Goal: Information Seeking & Learning: Learn about a topic

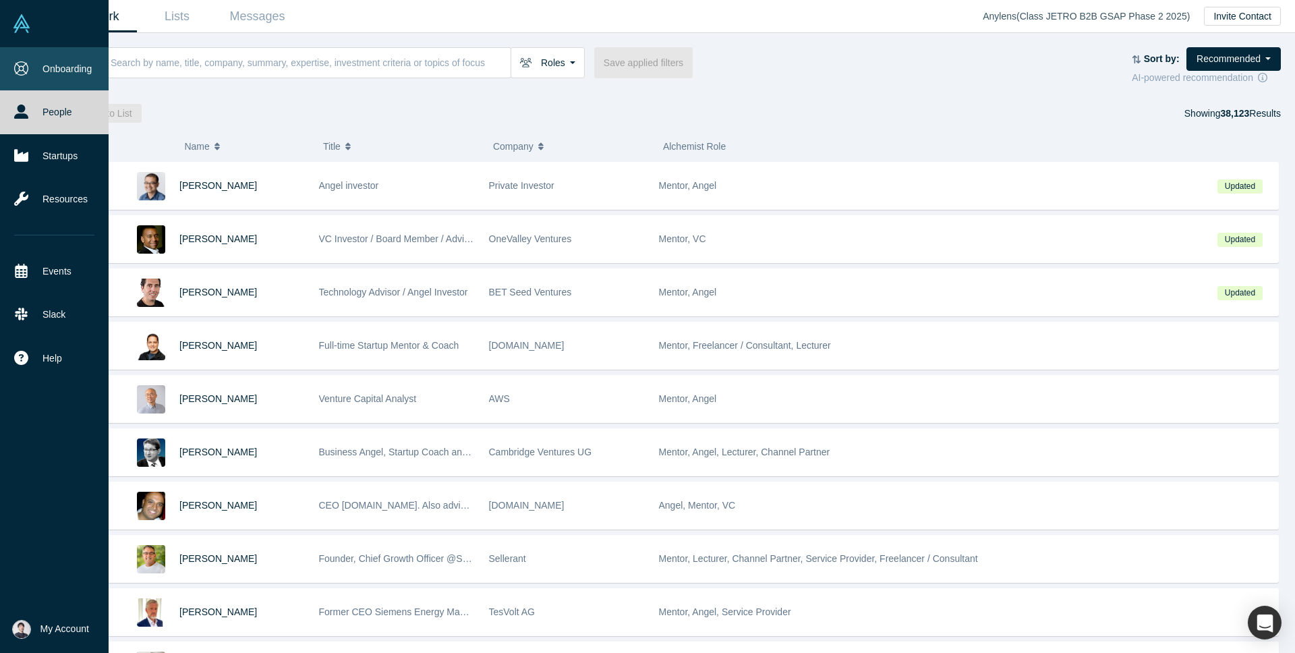
click at [29, 71] on link "Onboarding" at bounding box center [54, 68] width 109 height 43
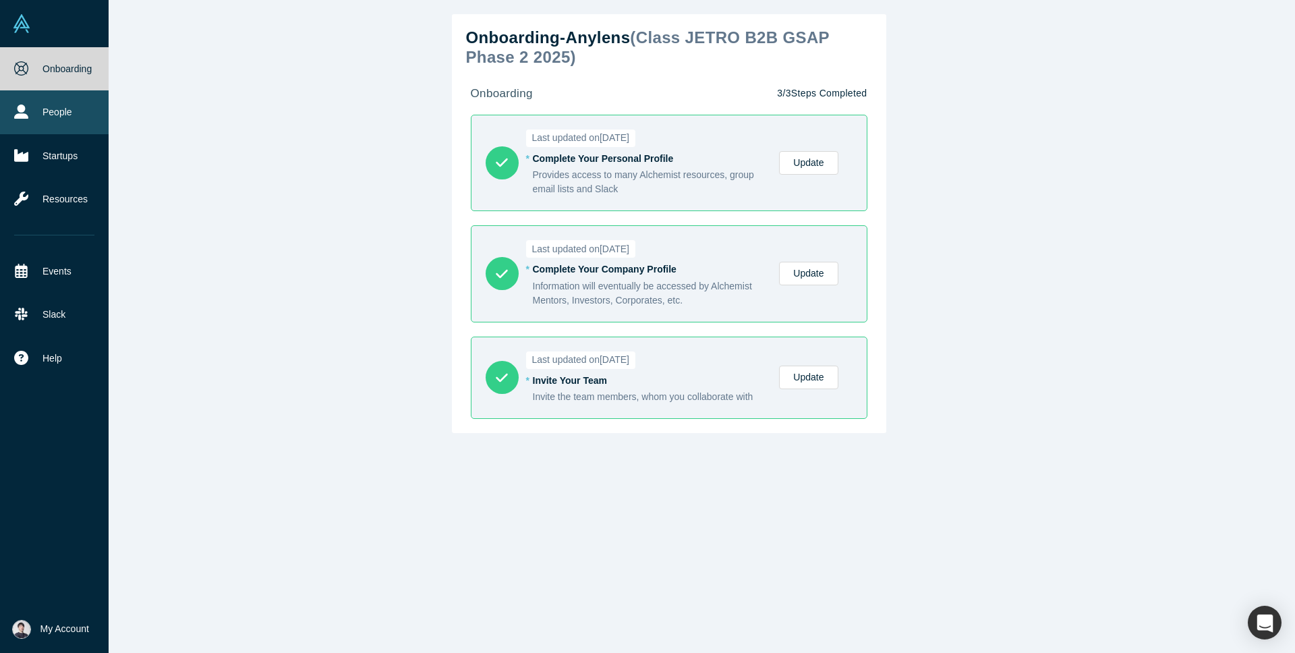
click at [26, 121] on link "People" at bounding box center [54, 111] width 109 height 43
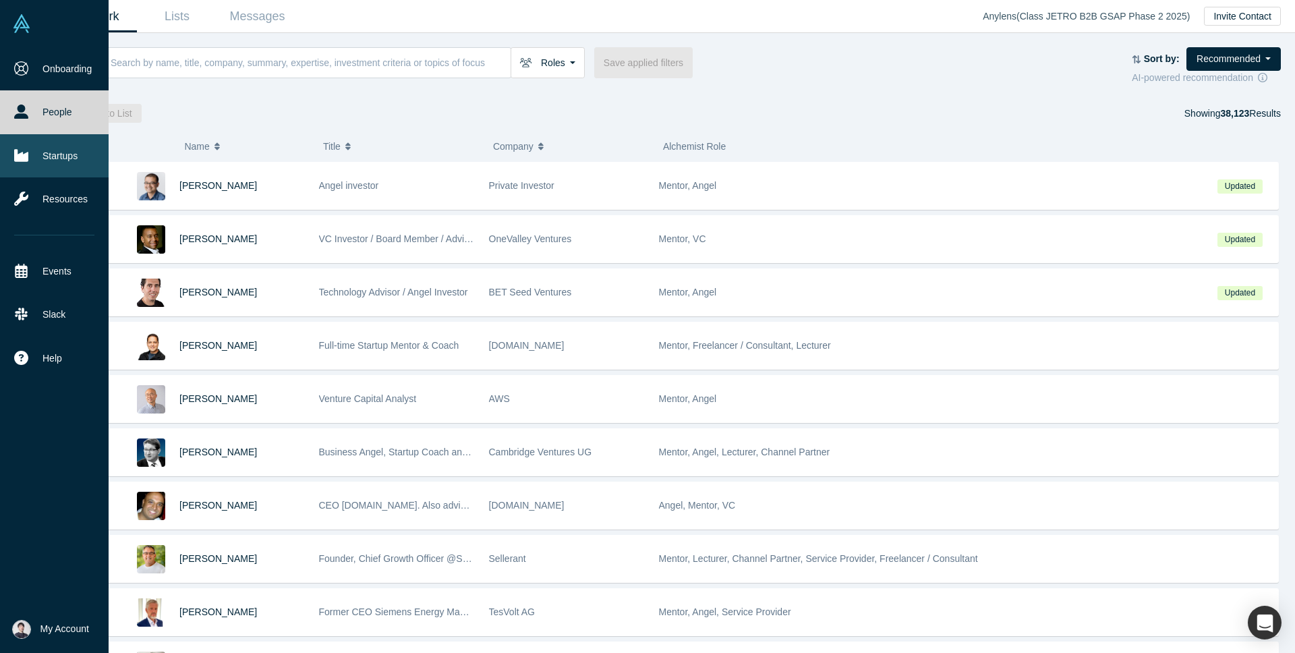
click at [34, 157] on link "Startups" at bounding box center [54, 155] width 109 height 43
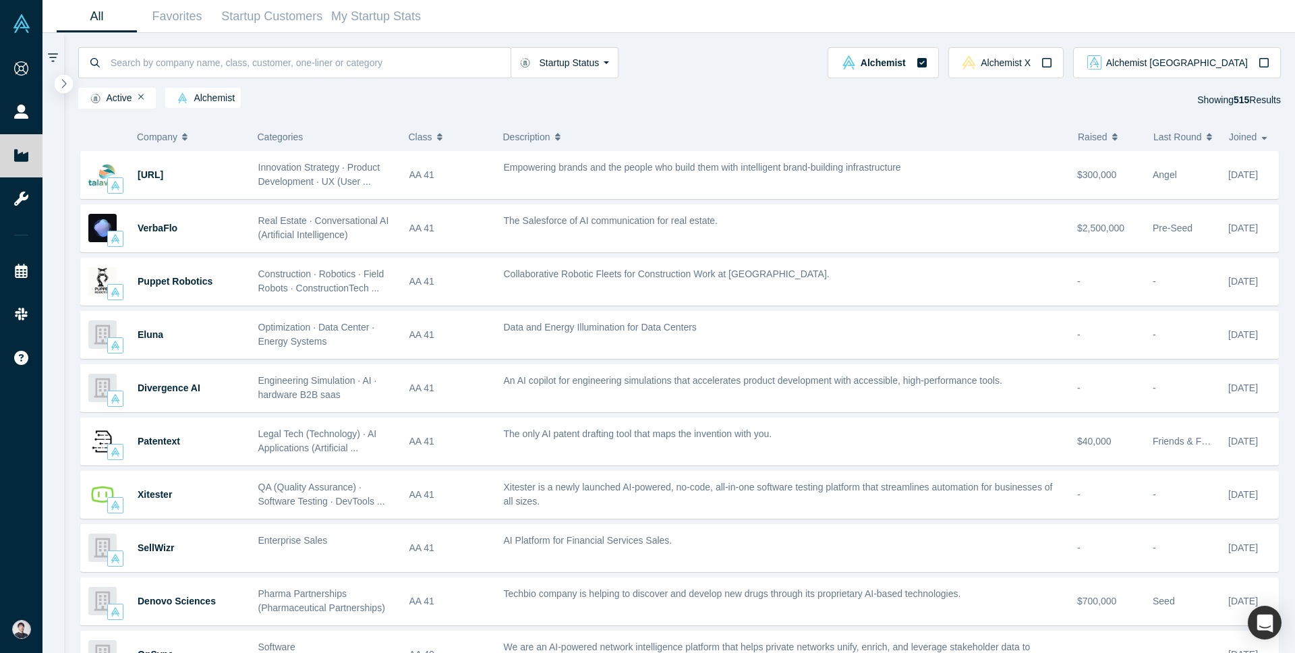
click at [67, 86] on button "button" at bounding box center [64, 84] width 18 height 18
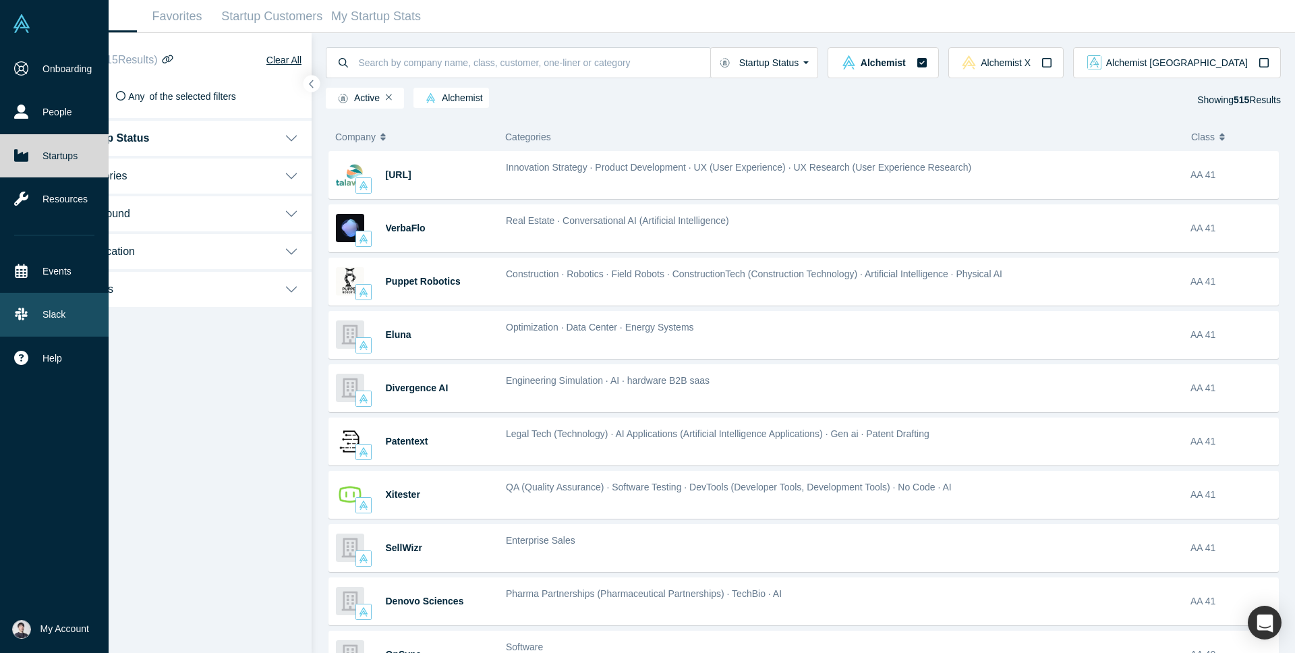
click at [30, 310] on link "Slack" at bounding box center [54, 314] width 109 height 43
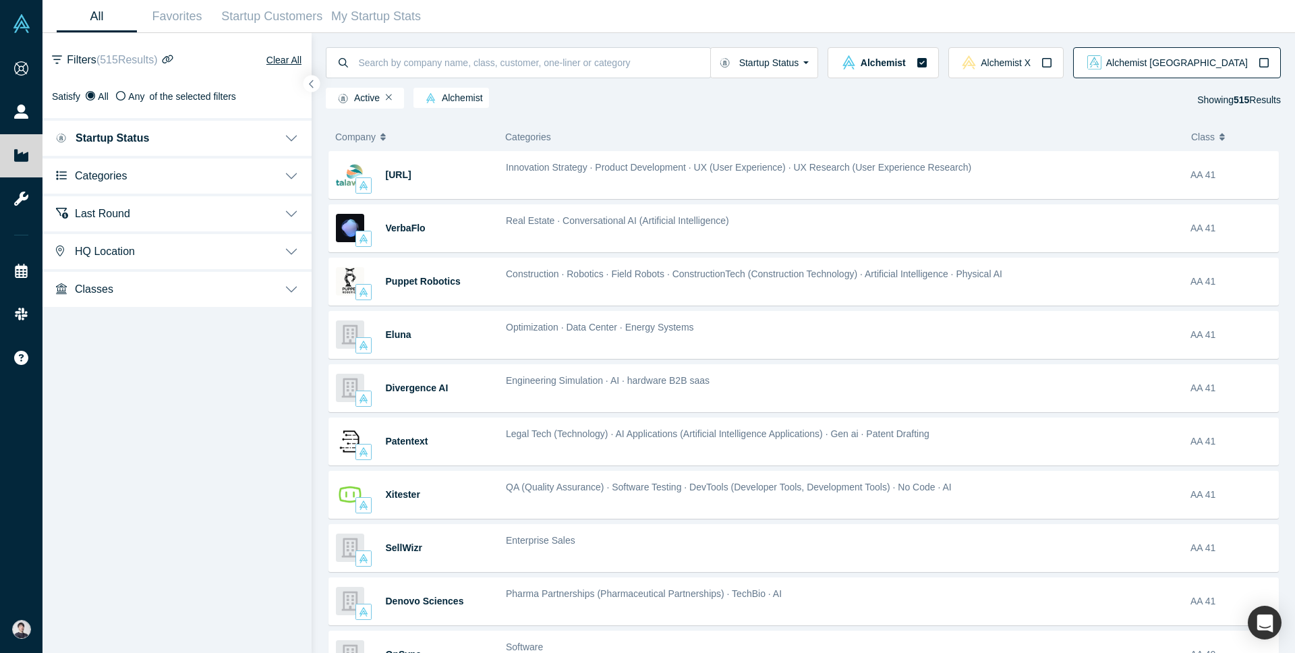
click at [1241, 71] on button "Alchemist [GEOGRAPHIC_DATA]" at bounding box center [1177, 62] width 208 height 31
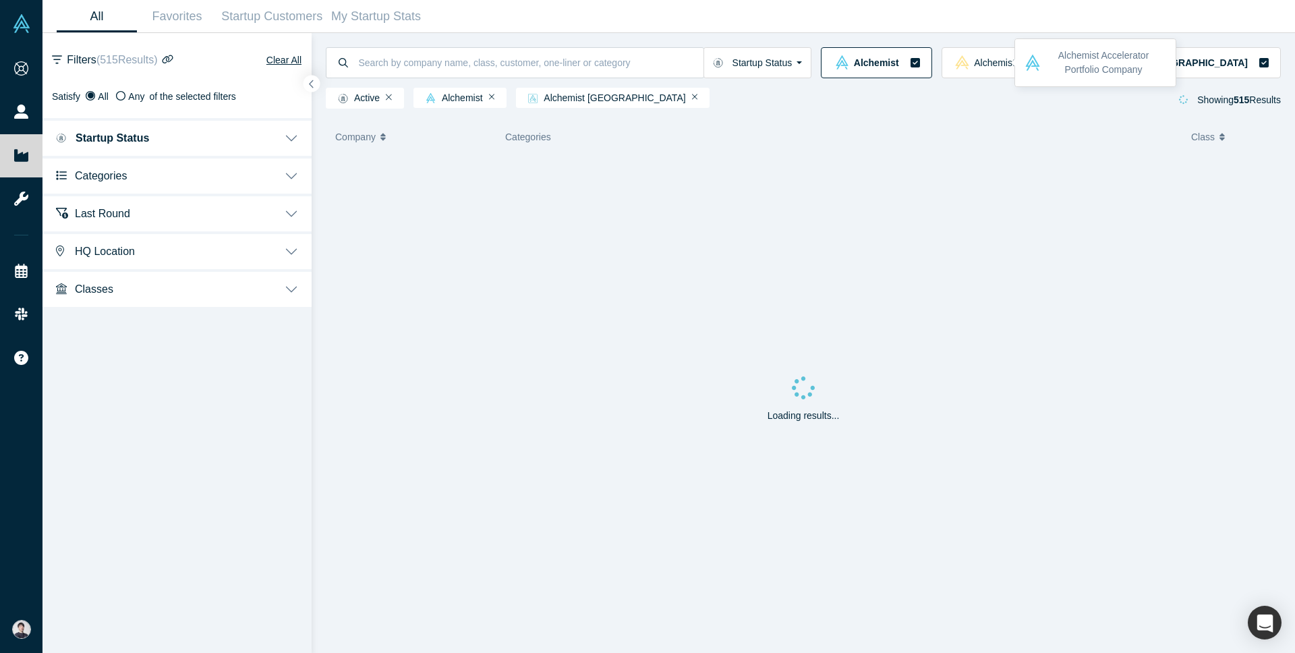
click at [932, 61] on button "Alchemist" at bounding box center [876, 62] width 111 height 31
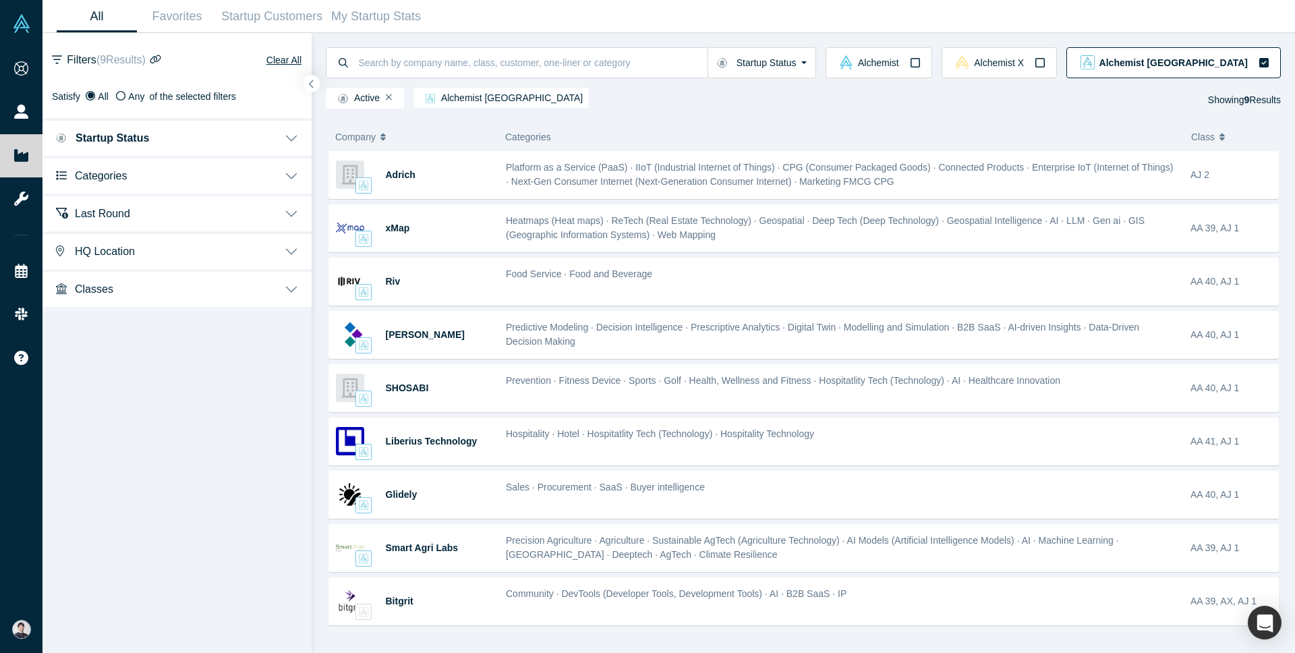
click at [1259, 67] on div "Alchemist [GEOGRAPHIC_DATA]" at bounding box center [1174, 62] width 192 height 14
click at [452, 65] on input at bounding box center [533, 63] width 350 height 32
click at [1024, 61] on span "Alchemist X" at bounding box center [999, 62] width 50 height 9
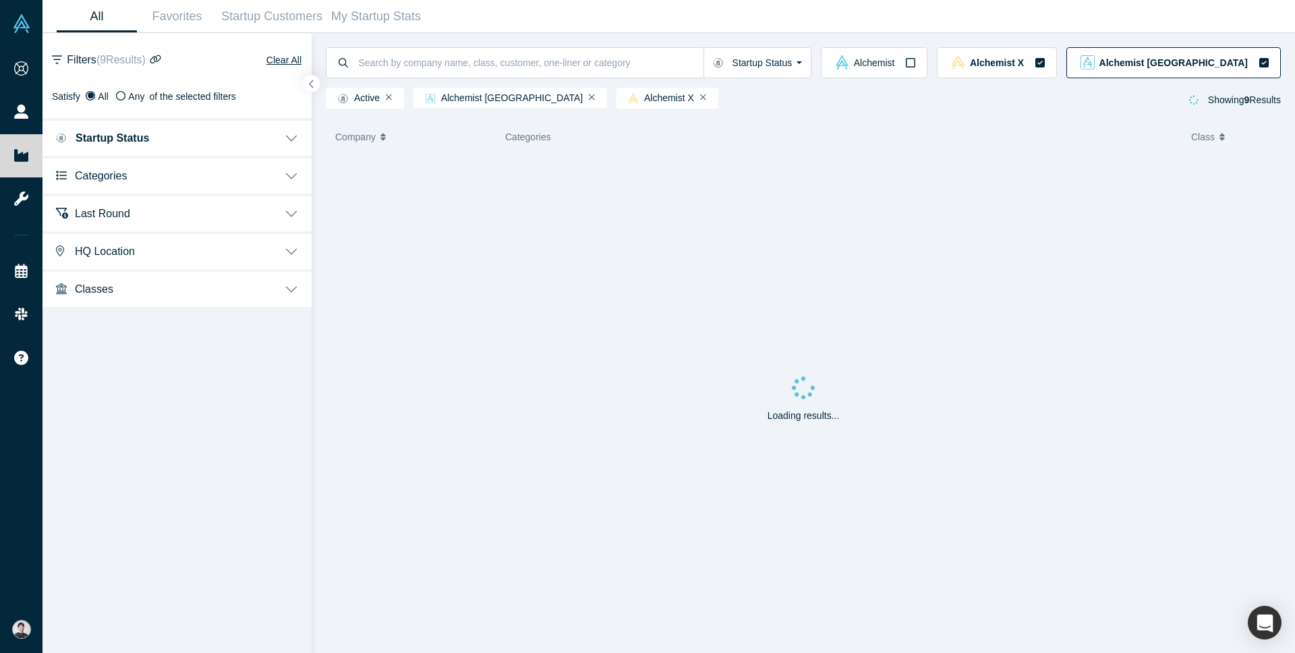
click at [1204, 63] on span "Alchemist [GEOGRAPHIC_DATA]" at bounding box center [1174, 62] width 148 height 9
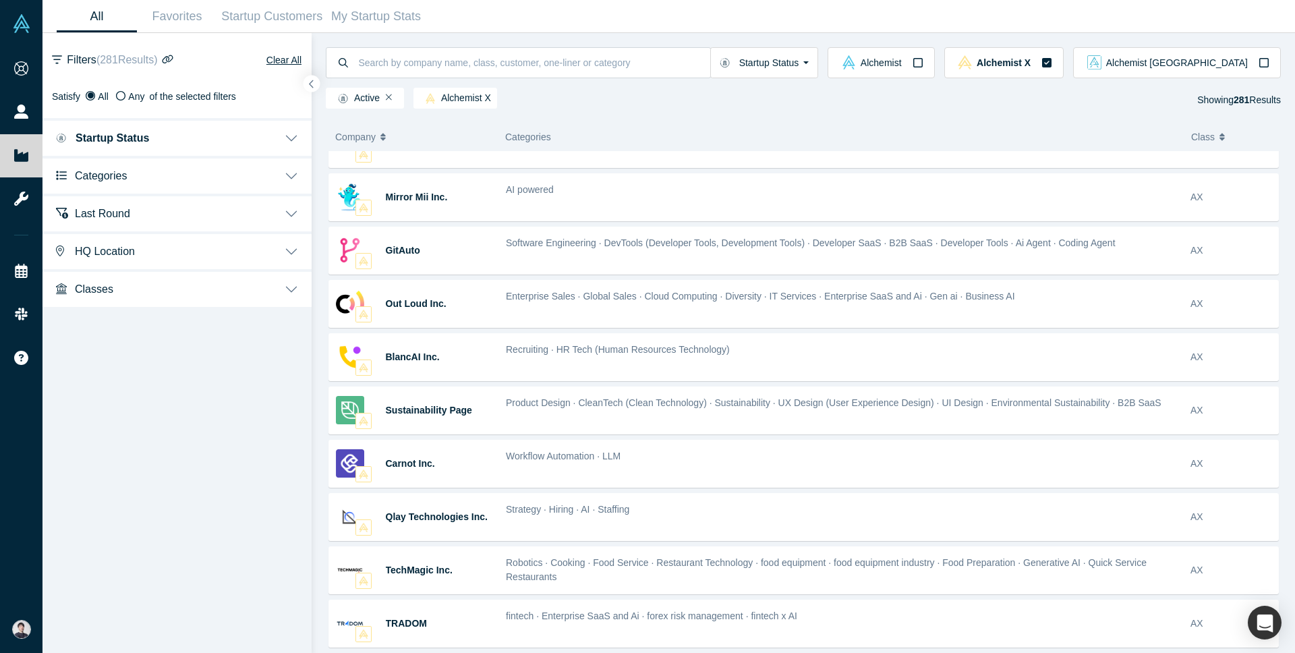
scroll to position [1652, 0]
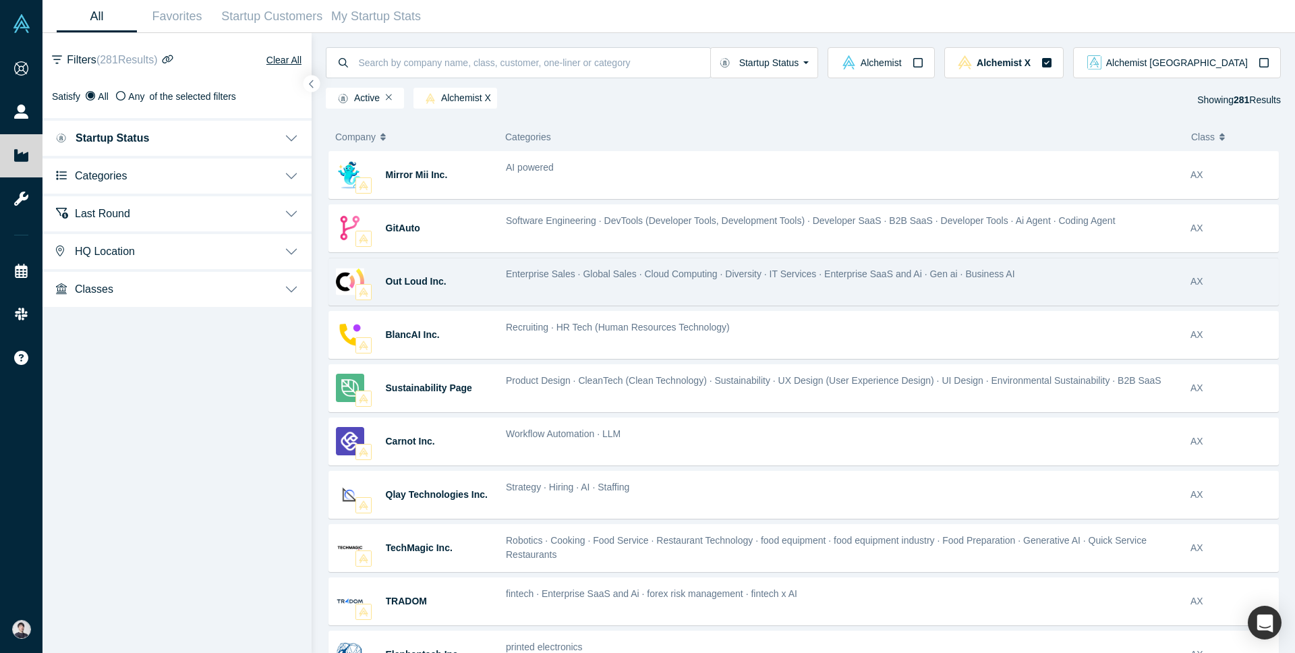
click at [762, 272] on span "Enterprise Sales · Global Sales · Cloud Computing · Diversity · IT Services · E…" at bounding box center [760, 274] width 509 height 11
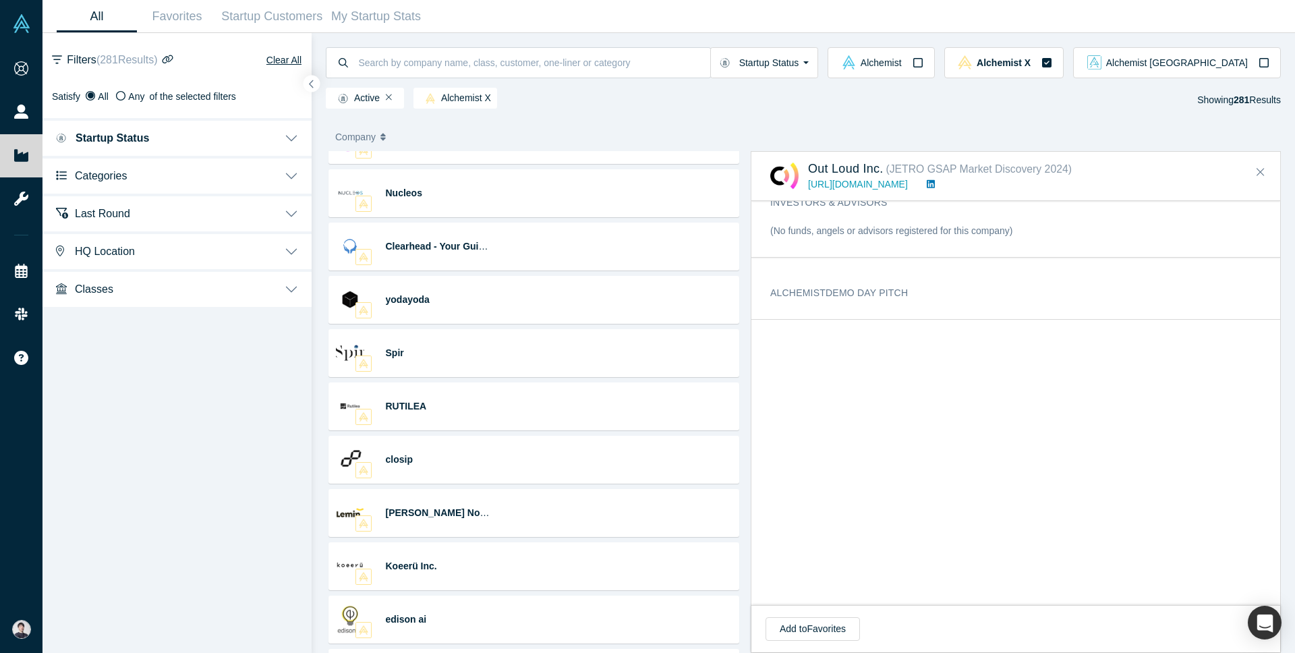
scroll to position [11247, 0]
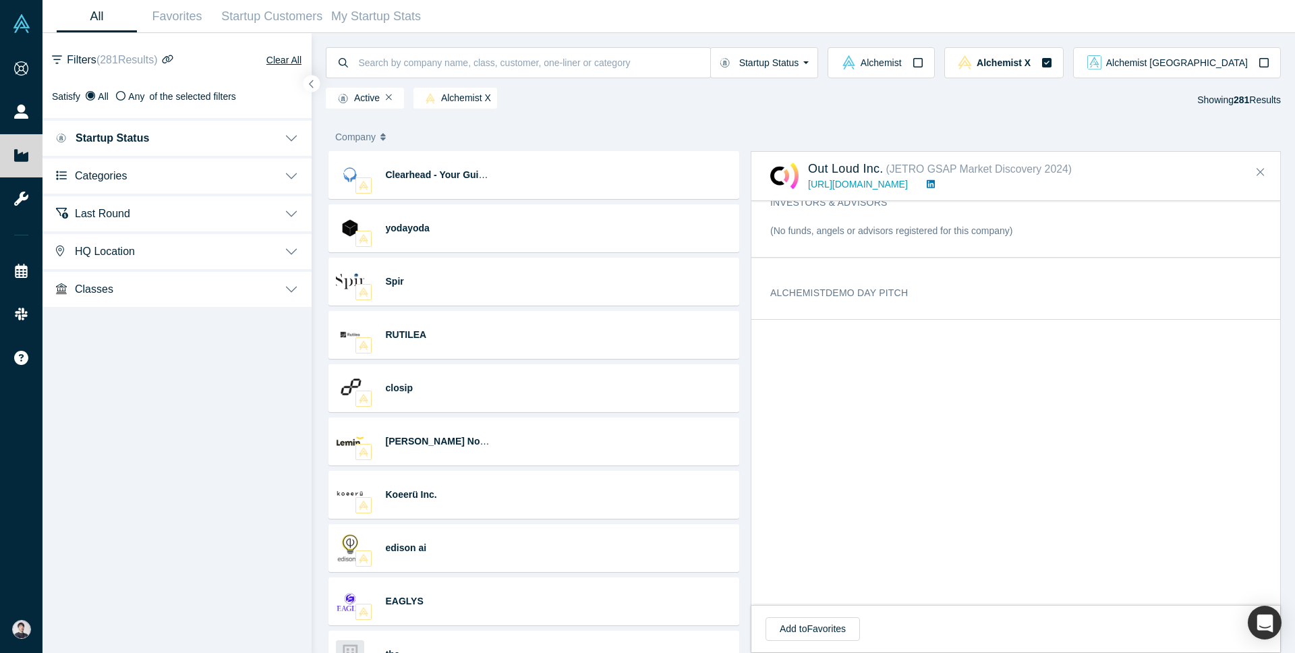
click at [233, 244] on button "HQ Location" at bounding box center [177, 250] width 269 height 38
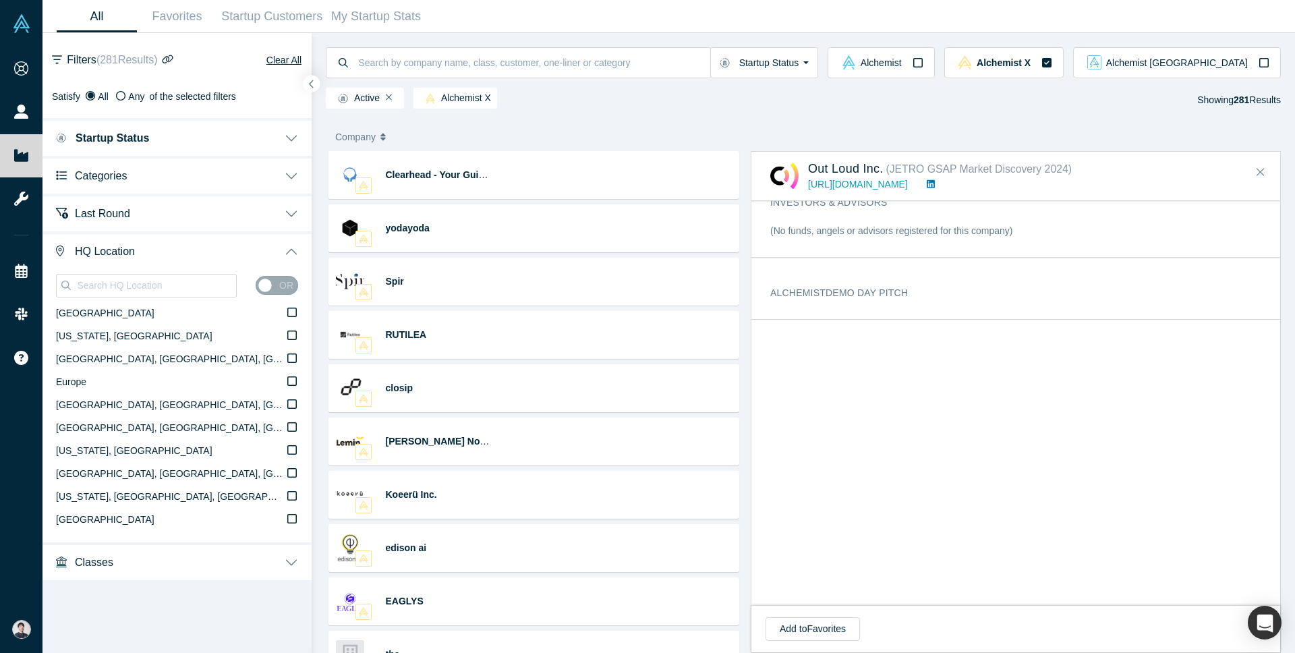
click at [181, 570] on button "Classes" at bounding box center [177, 561] width 269 height 38
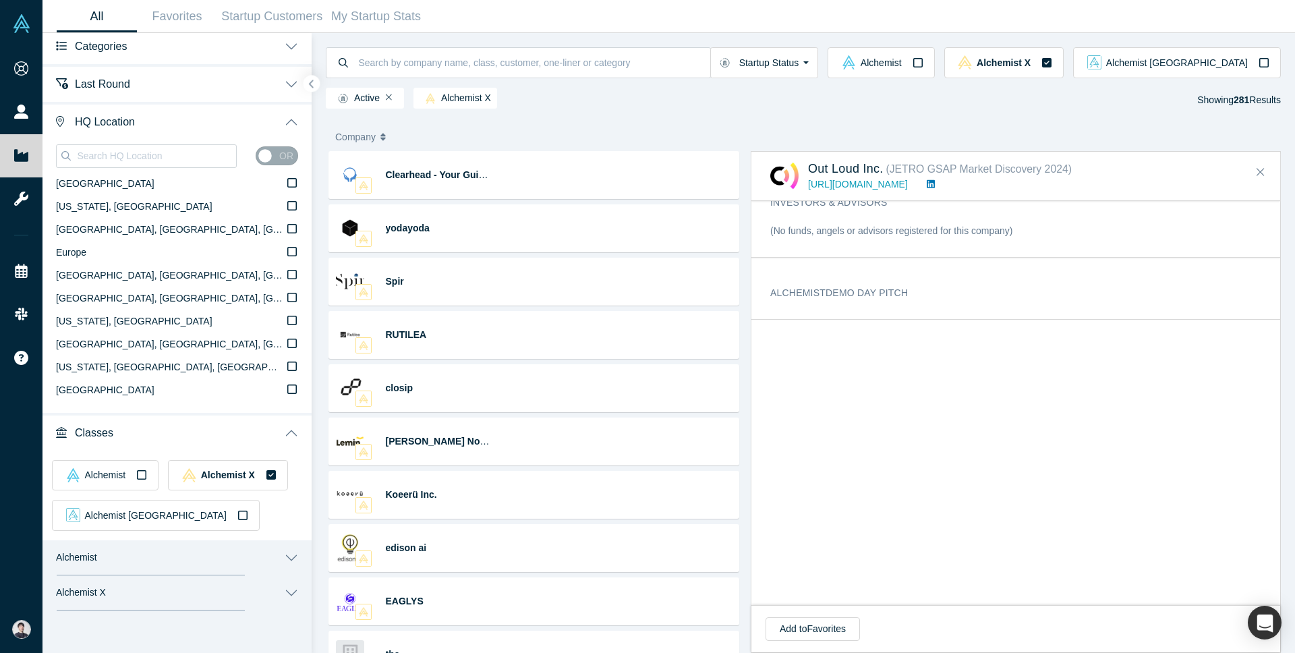
scroll to position [153, 0]
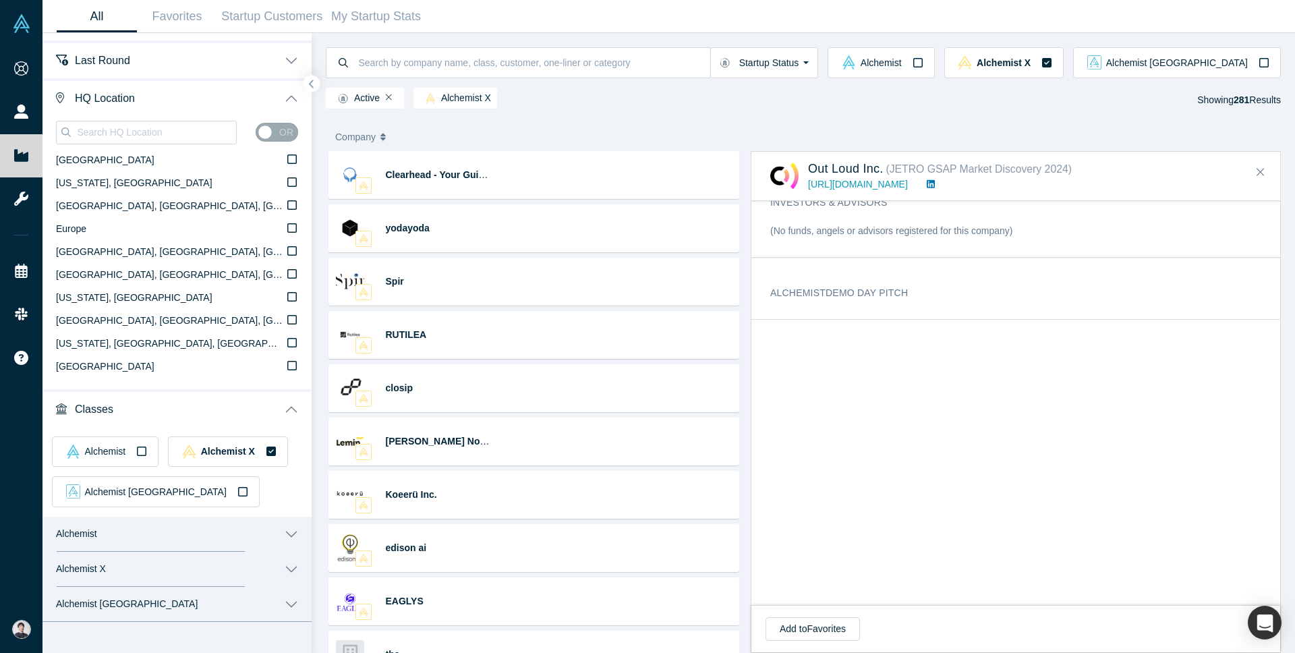
click at [188, 566] on button "Alchemist X" at bounding box center [177, 569] width 269 height 35
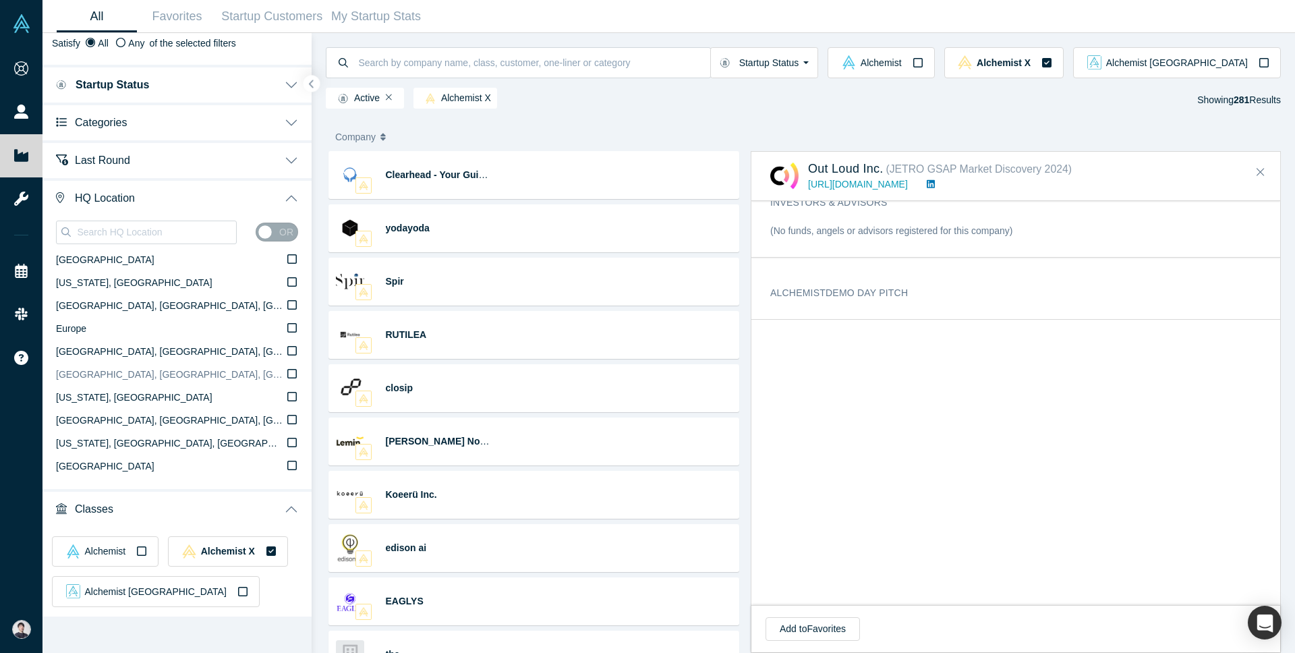
scroll to position [19, 0]
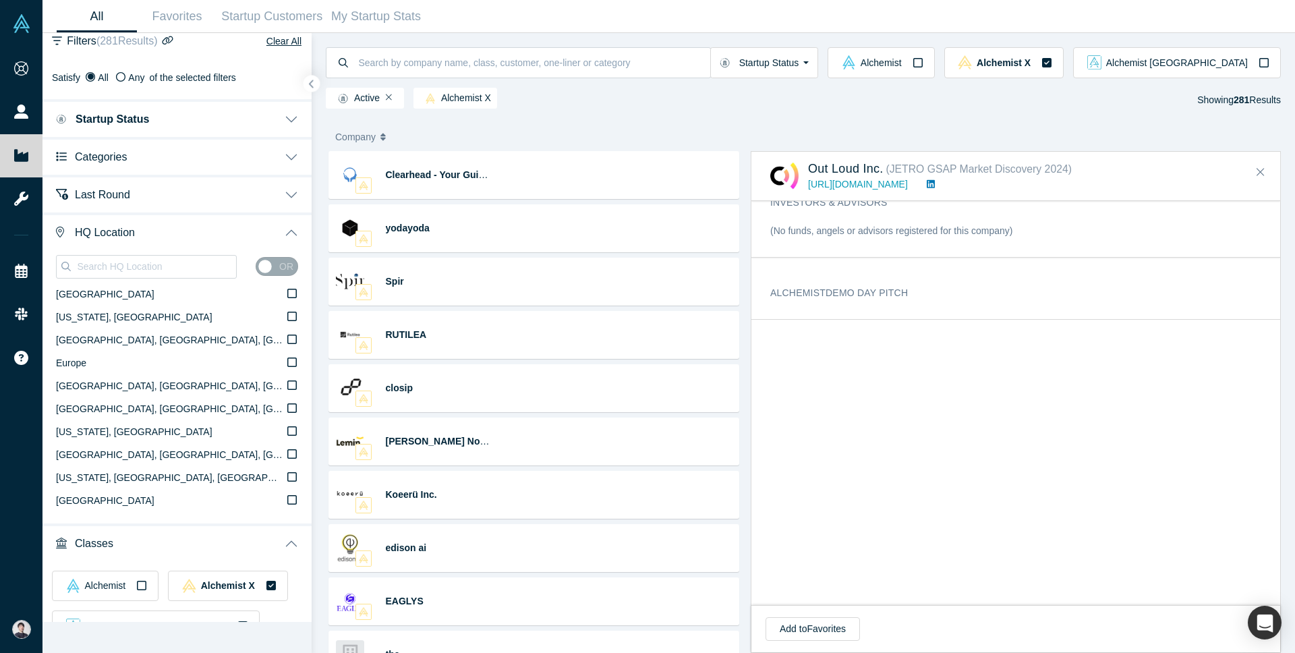
click at [240, 181] on button "Last Round" at bounding box center [177, 194] width 269 height 38
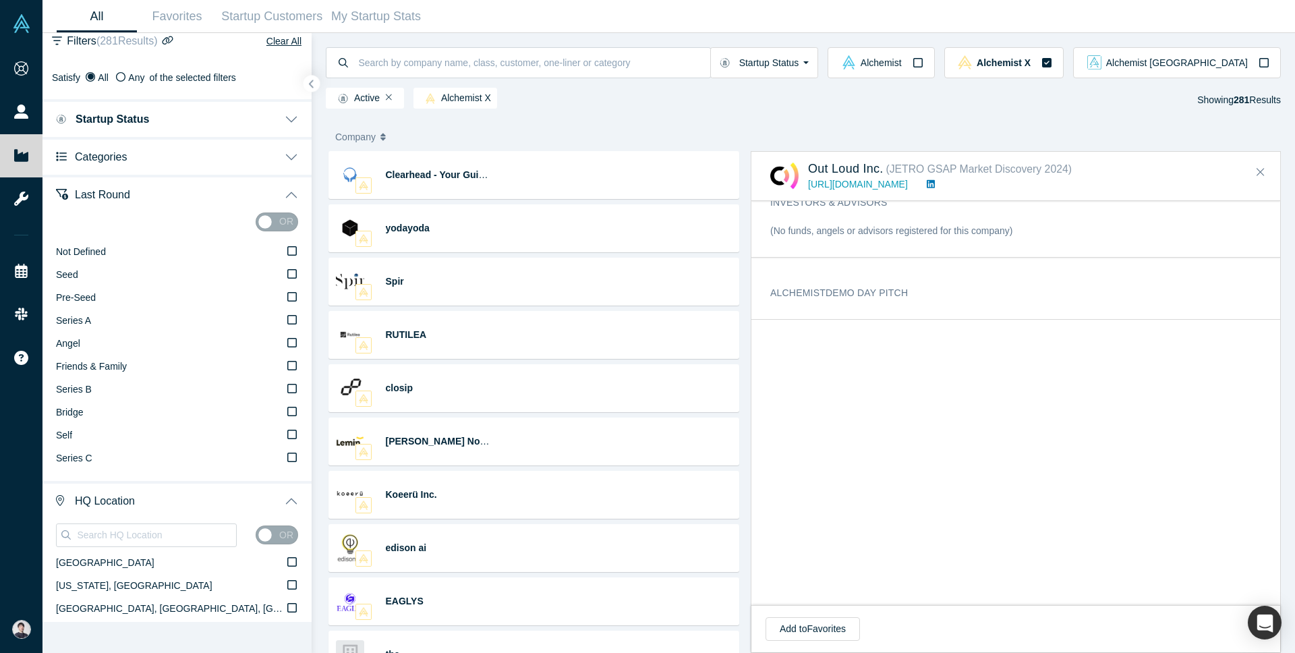
click at [240, 181] on button "Last Round" at bounding box center [177, 194] width 269 height 38
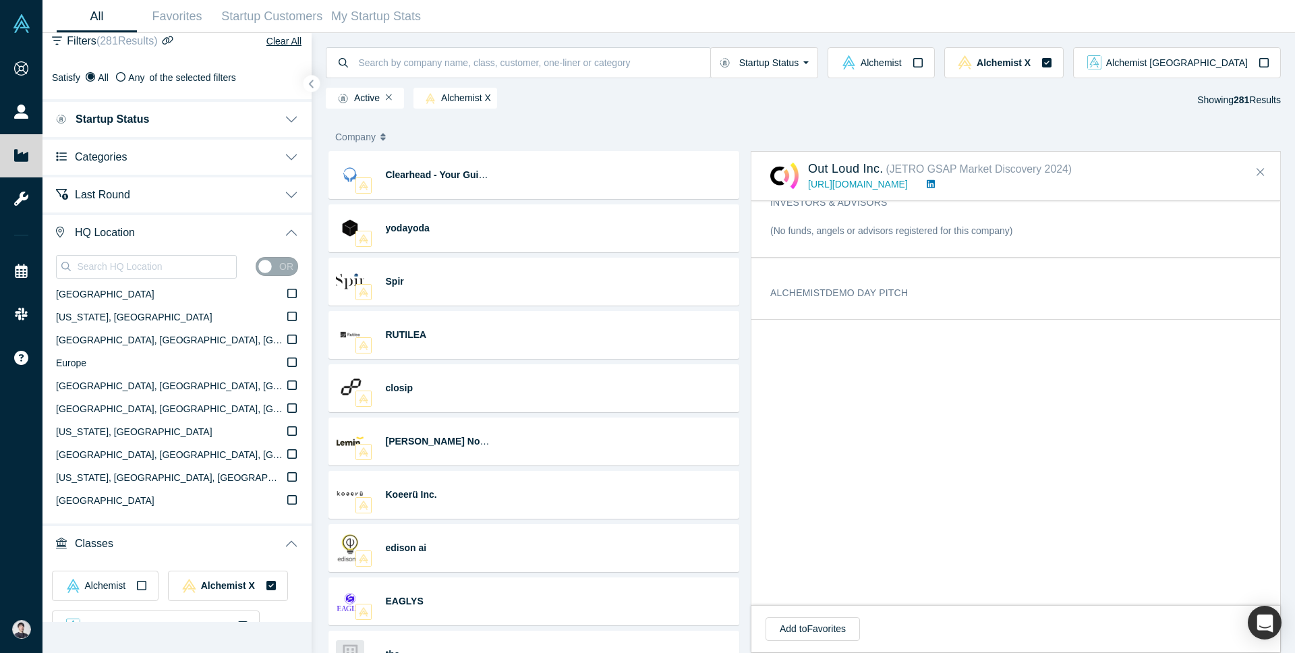
click at [235, 152] on button "Categories" at bounding box center [177, 156] width 269 height 38
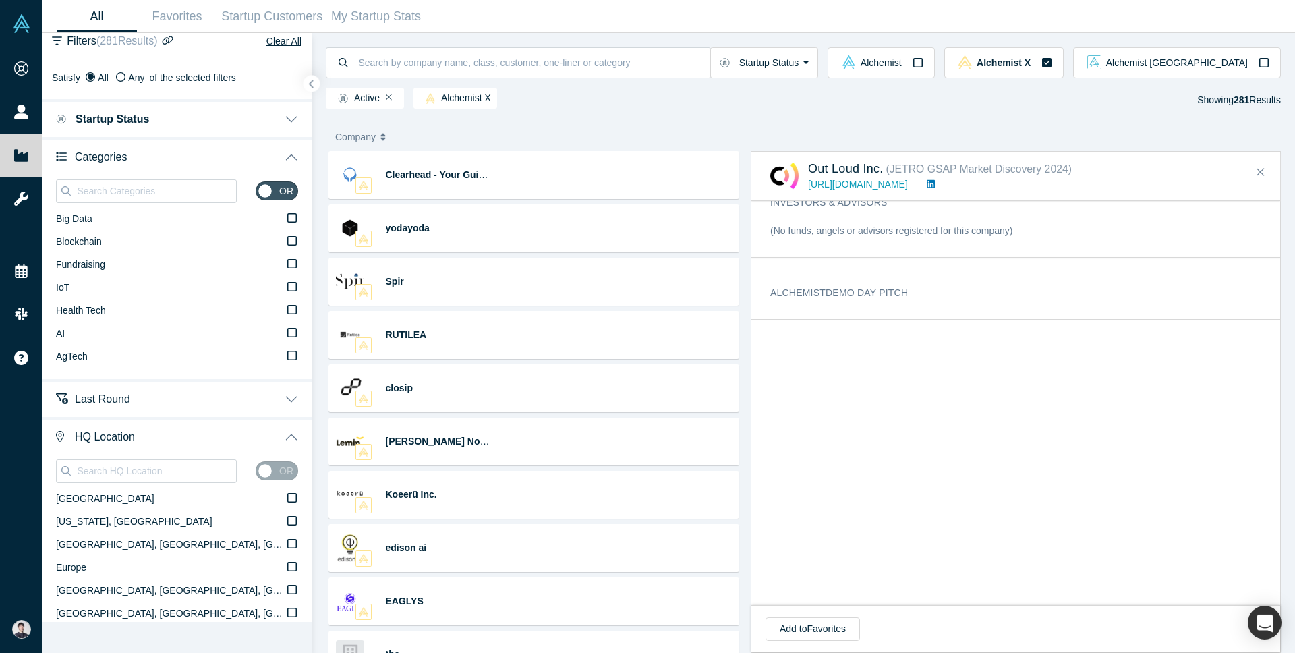
click at [235, 152] on button "Categories" at bounding box center [177, 156] width 269 height 38
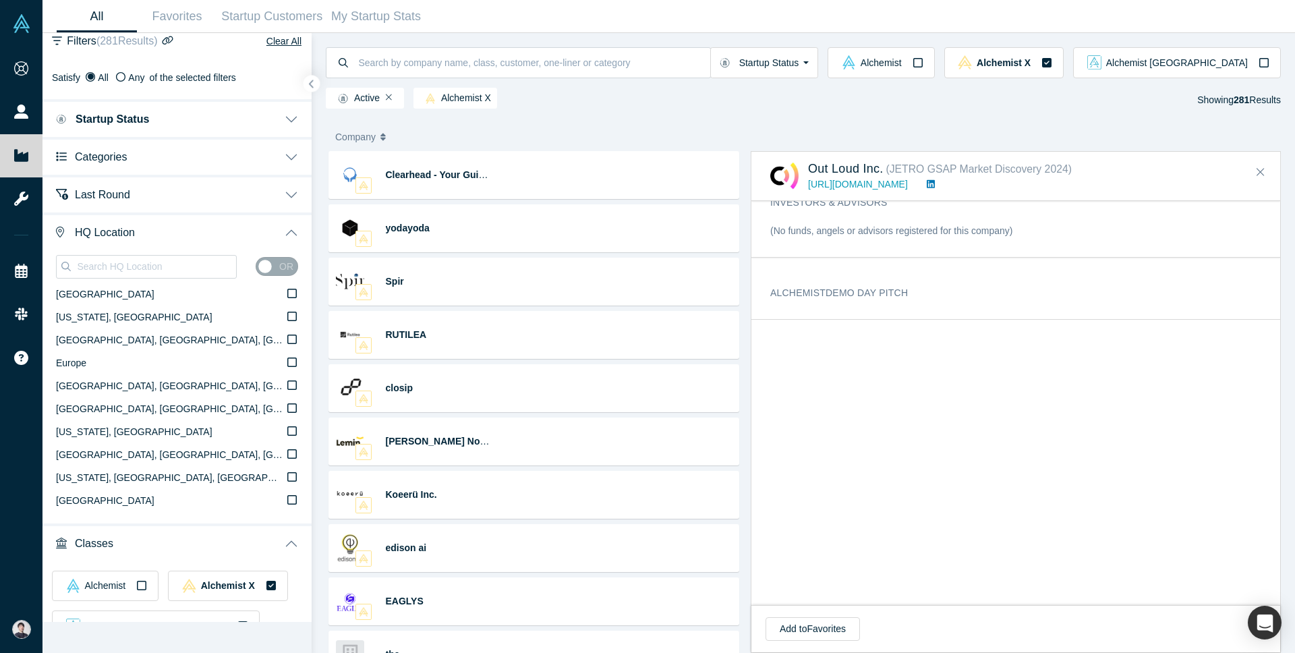
click at [249, 125] on button "Startup Status" at bounding box center [177, 118] width 269 height 38
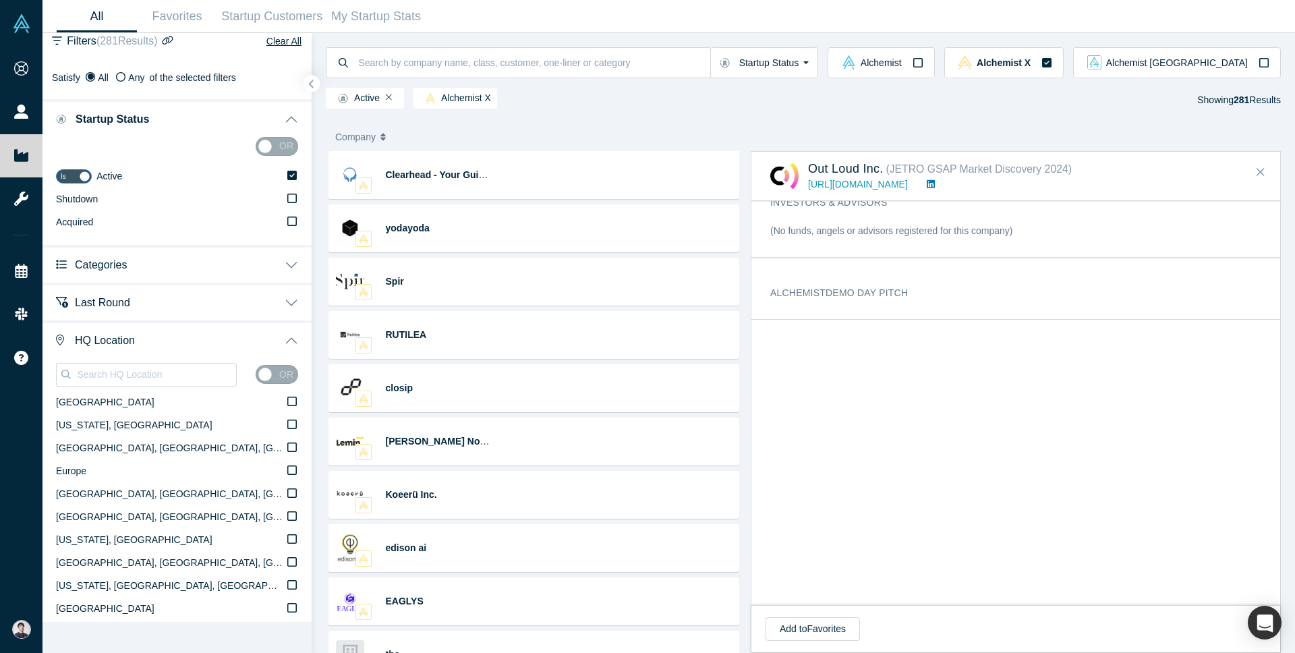
click at [249, 125] on button "Startup Status" at bounding box center [177, 118] width 269 height 38
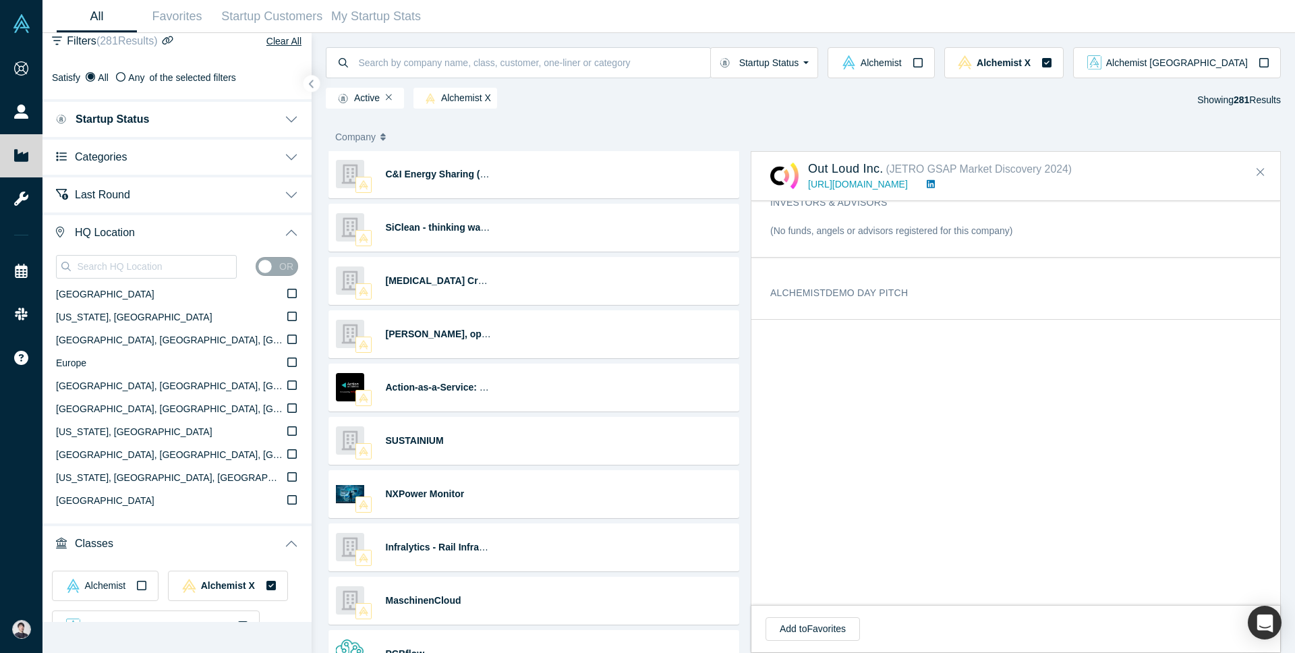
scroll to position [13912, 0]
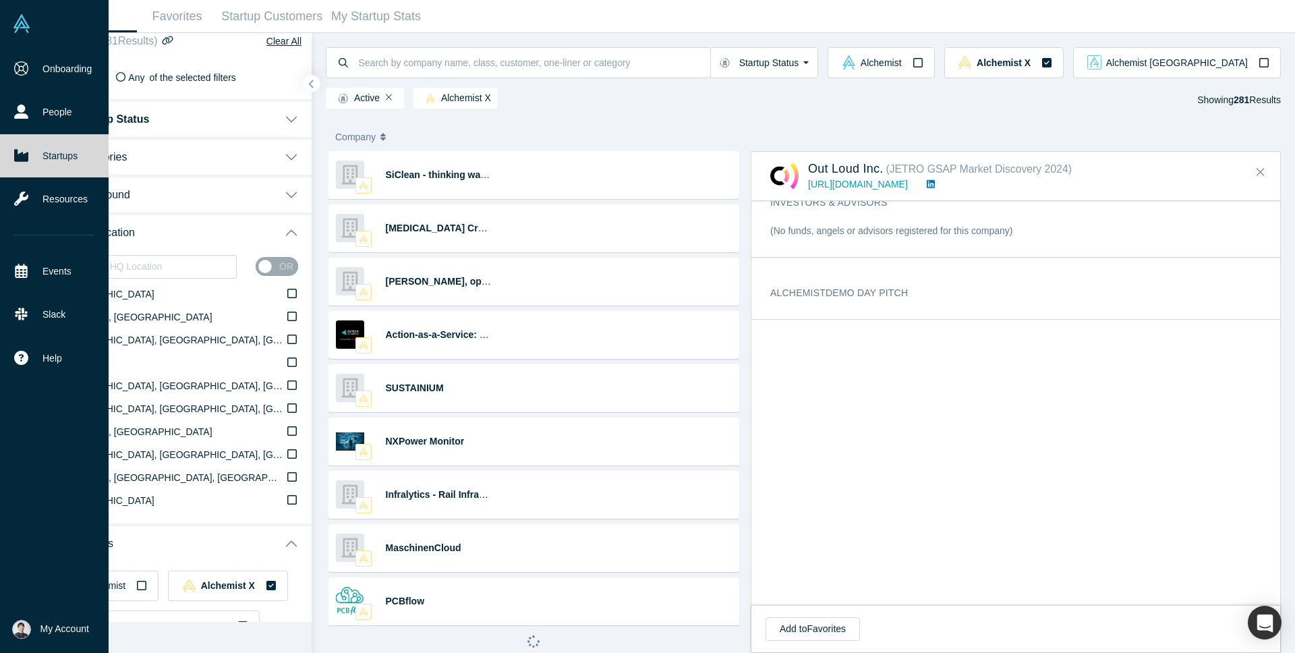
click at [32, 32] on link at bounding box center [54, 23] width 109 height 47
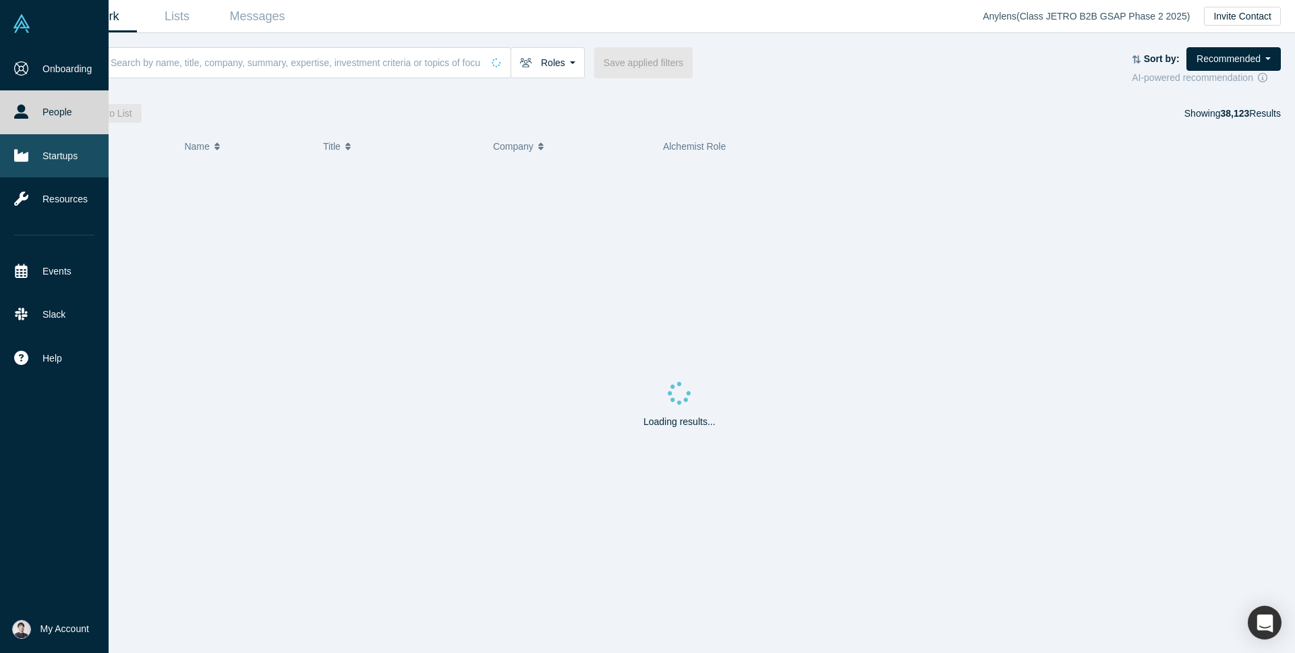
click at [75, 169] on link "Startups" at bounding box center [54, 155] width 109 height 43
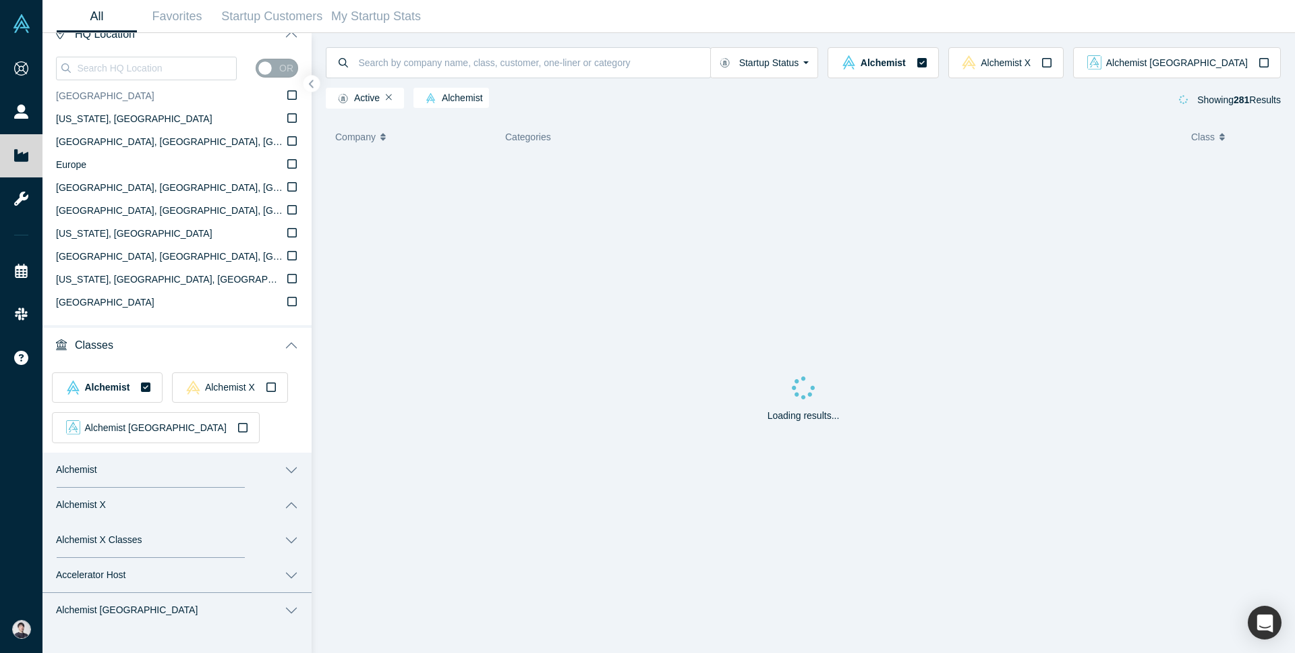
scroll to position [223, 0]
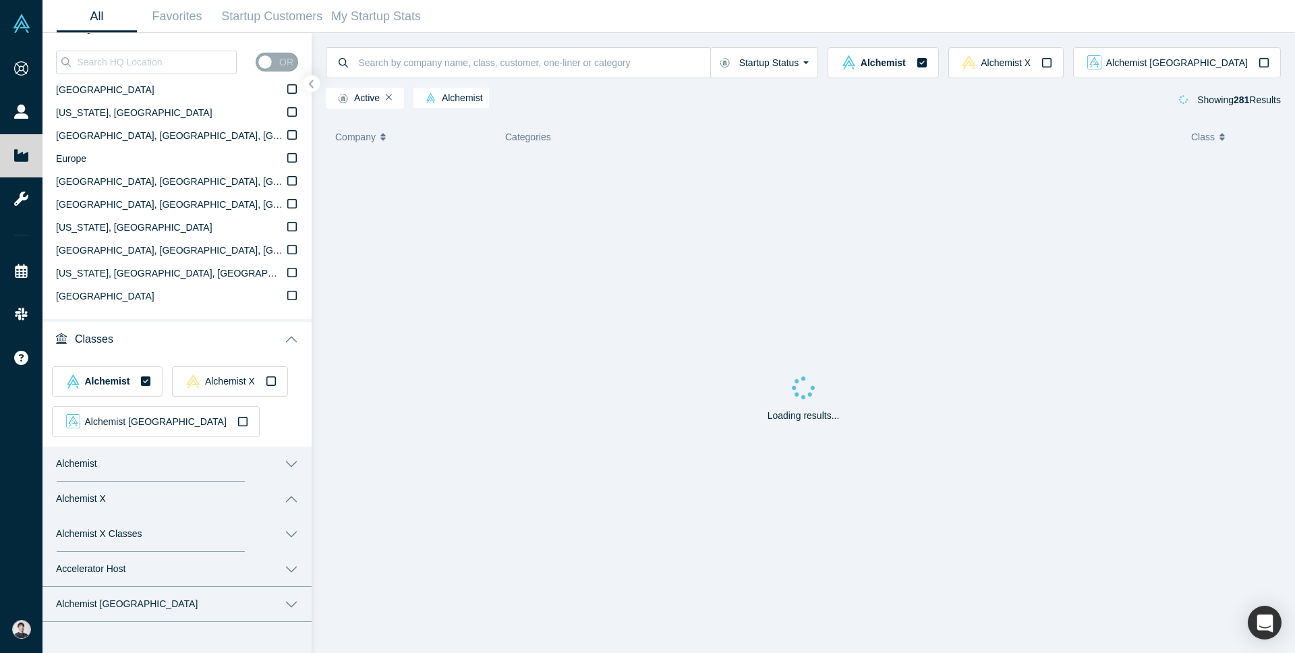
click at [132, 464] on button "Alchemist" at bounding box center [177, 464] width 269 height 35
click at [143, 523] on label "Alchemist Class 41" at bounding box center [177, 526] width 241 height 23
click at [0, 0] on input "Alchemist Class 41" at bounding box center [0, 0] width 0 height 0
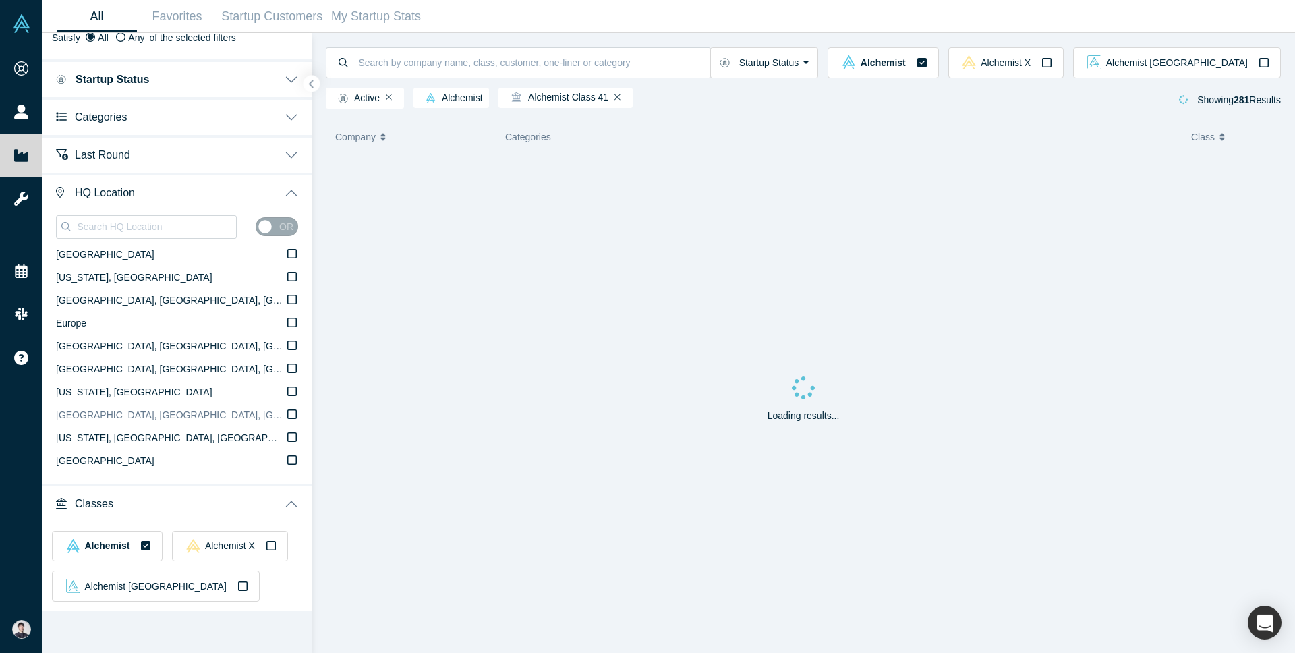
scroll to position [0, 0]
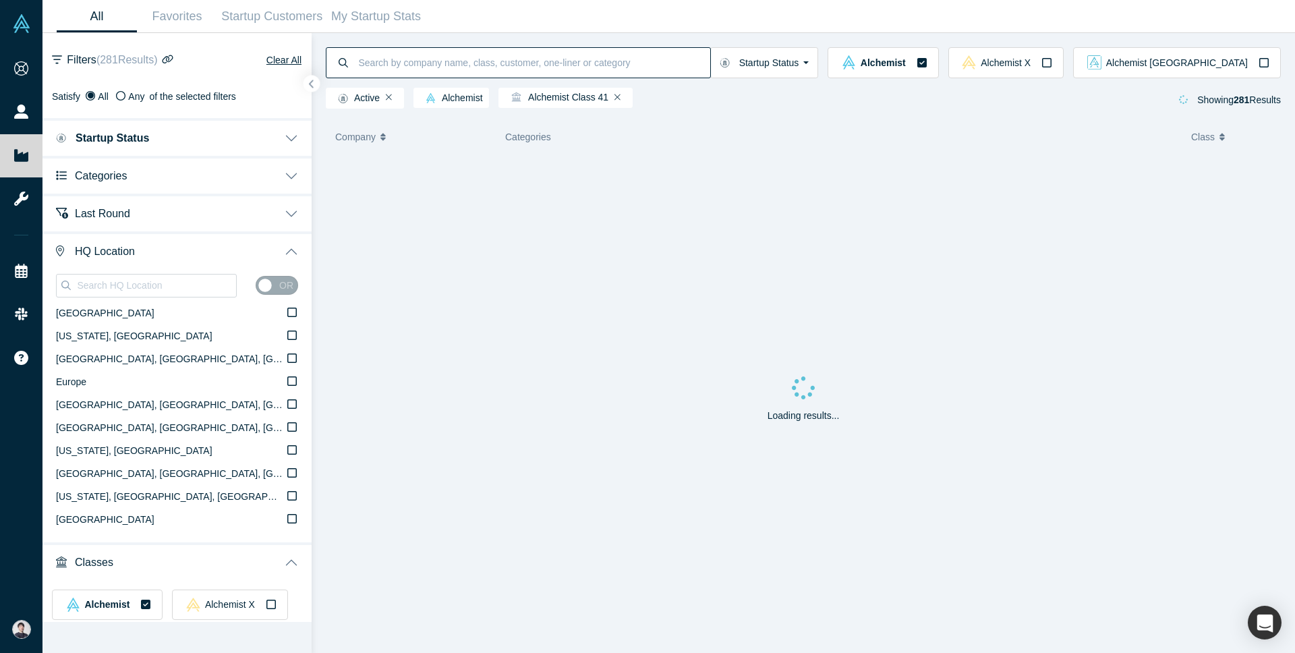
click at [476, 66] on input at bounding box center [534, 63] width 353 height 32
type input "Qlay"
click at [1189, 65] on span "Alchemist [GEOGRAPHIC_DATA]" at bounding box center [1178, 62] width 142 height 9
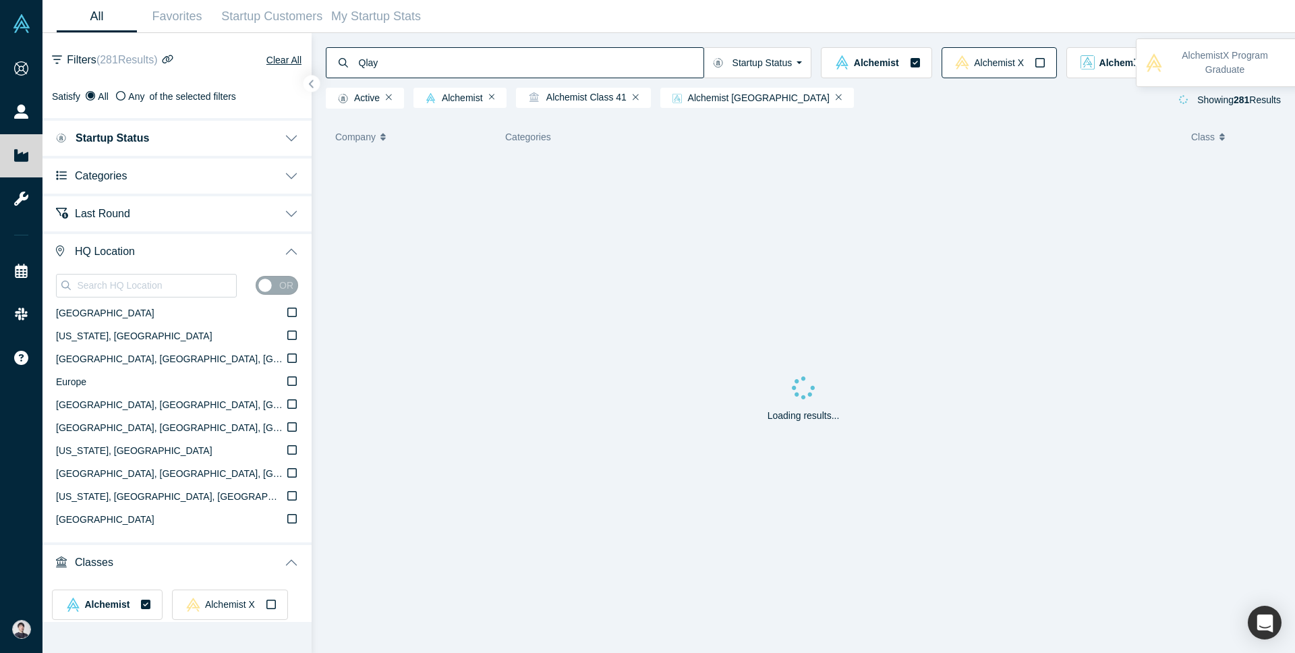
click at [1024, 58] on span "Alchemist X" at bounding box center [999, 62] width 50 height 9
click at [916, 56] on div "Alchemist" at bounding box center [873, 62] width 88 height 14
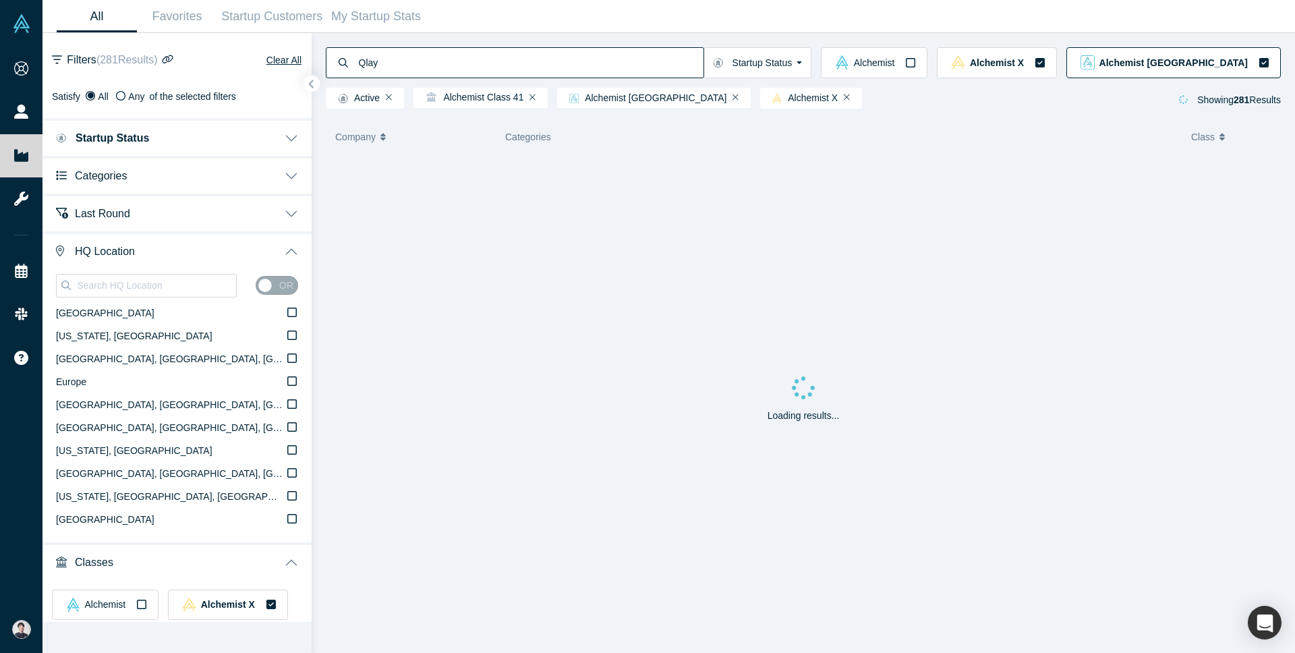
click at [1175, 58] on span "Alchemist [GEOGRAPHIC_DATA]" at bounding box center [1174, 62] width 148 height 9
click at [641, 52] on input "Qlay" at bounding box center [534, 63] width 353 height 32
click at [530, 96] on div "Alchemist Class 41" at bounding box center [481, 98] width 134 height 20
click at [533, 98] on icon "Remove Filter" at bounding box center [533, 96] width 6 height 9
click at [312, 80] on icon "button" at bounding box center [311, 84] width 7 height 10
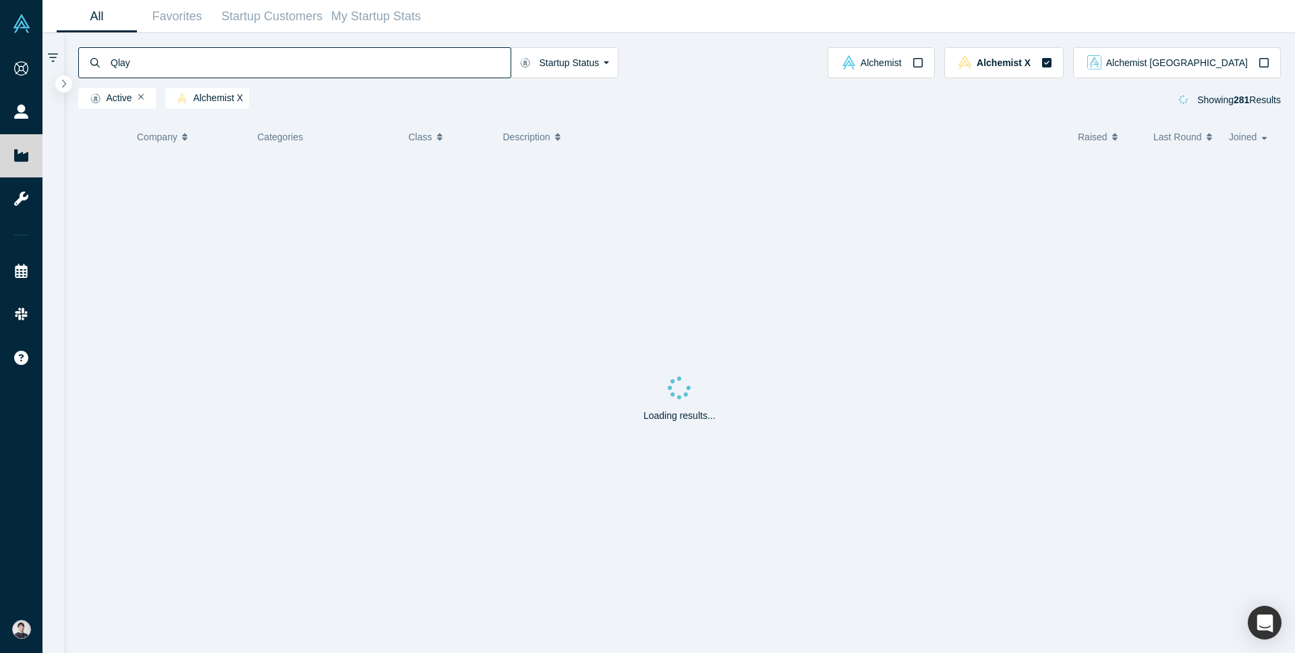
click at [312, 77] on input "Qlay" at bounding box center [309, 63] width 401 height 32
click at [116, 66] on input at bounding box center [309, 63] width 401 height 32
paste input "Qlay"
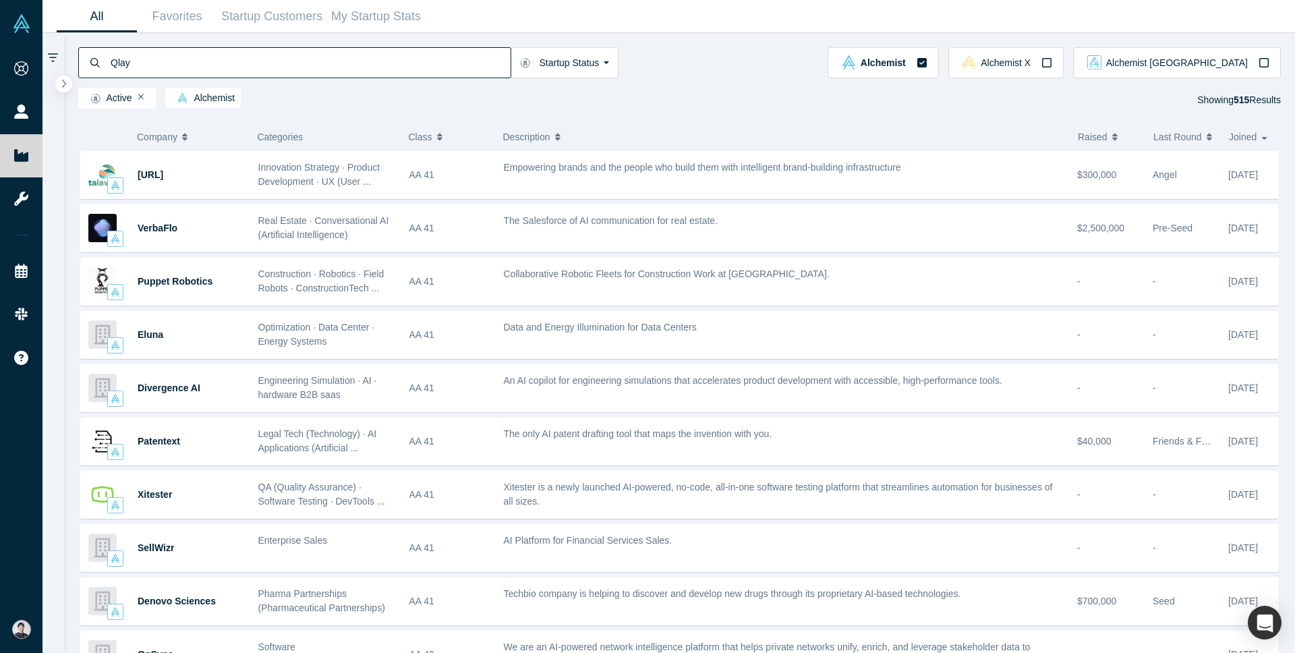
type input "Qlay"
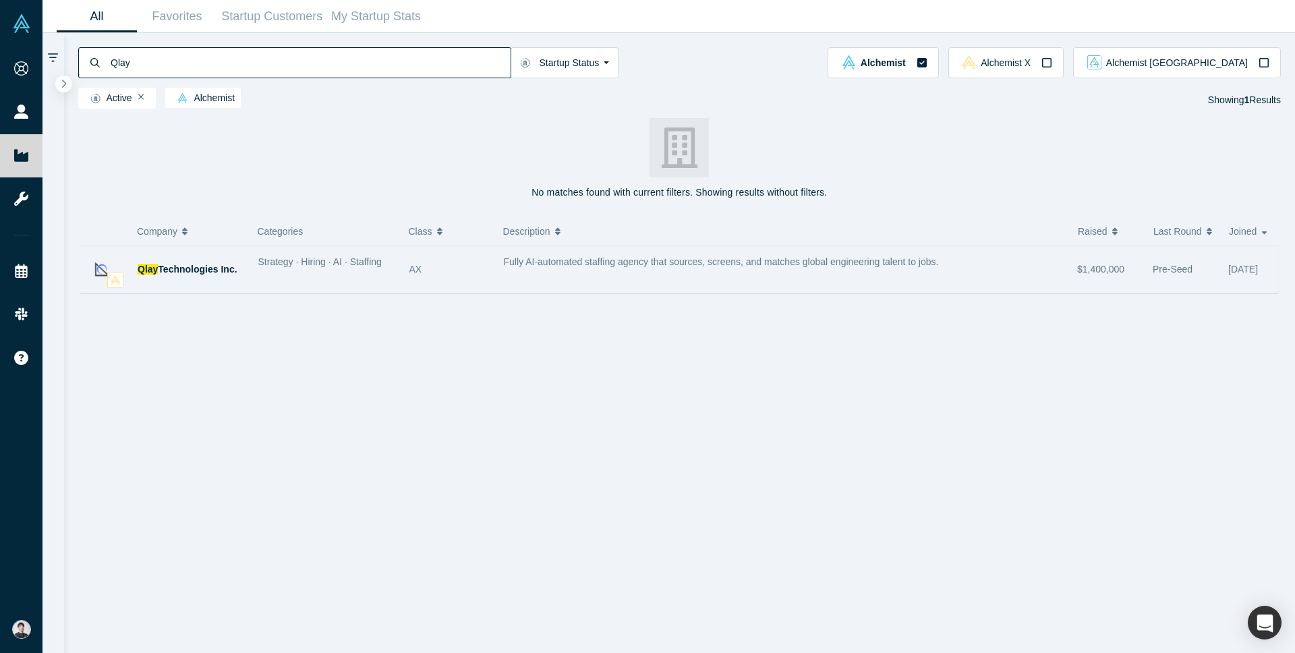
click at [178, 259] on div "Qlay Technologies Inc." at bounding box center [191, 269] width 107 height 47
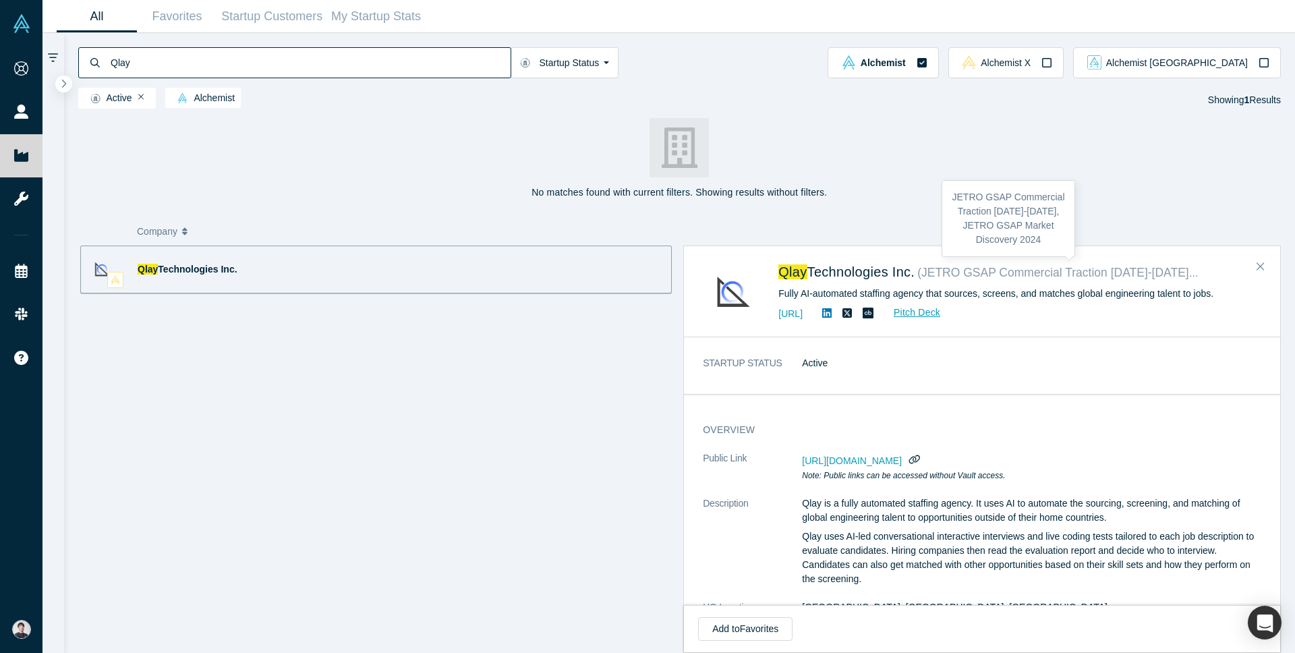
click at [1051, 276] on small "( JETRO GSAP Commercial Traction 2024-2025, JETRO GSAP Market Discovery 2024 )" at bounding box center [1158, 272] width 480 height 13
click at [959, 372] on dl "STARTUP STATUS Active" at bounding box center [982, 370] width 559 height 28
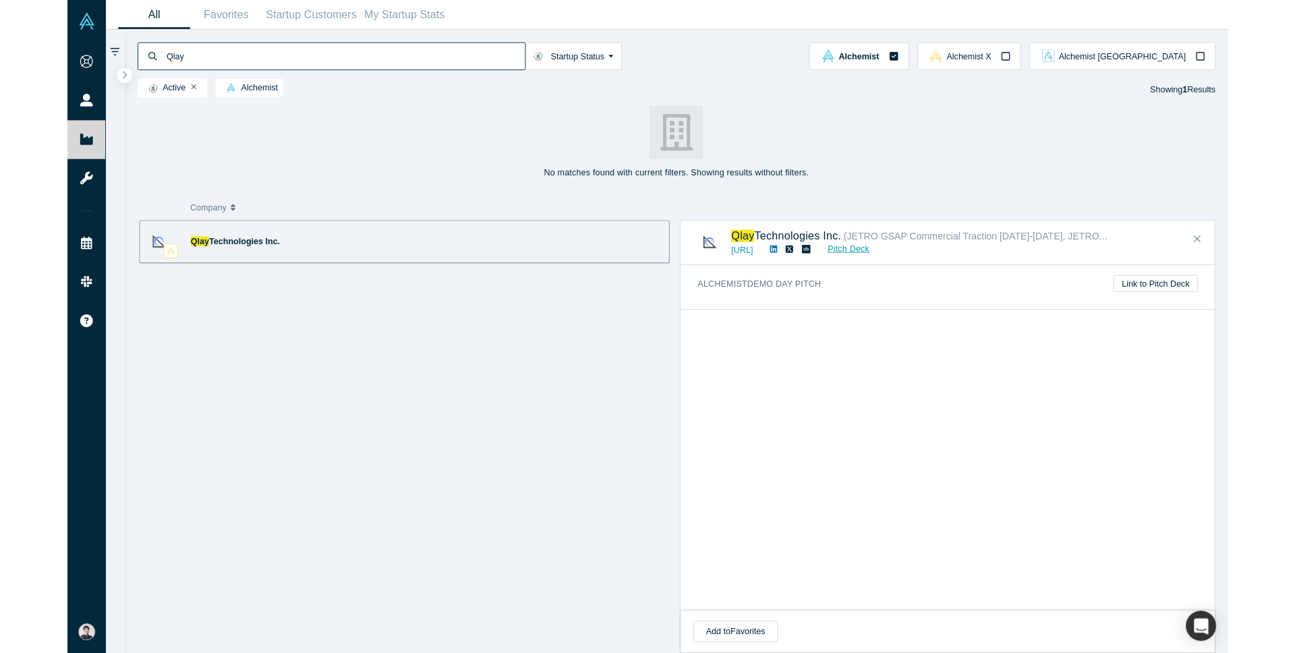
scroll to position [887, 0]
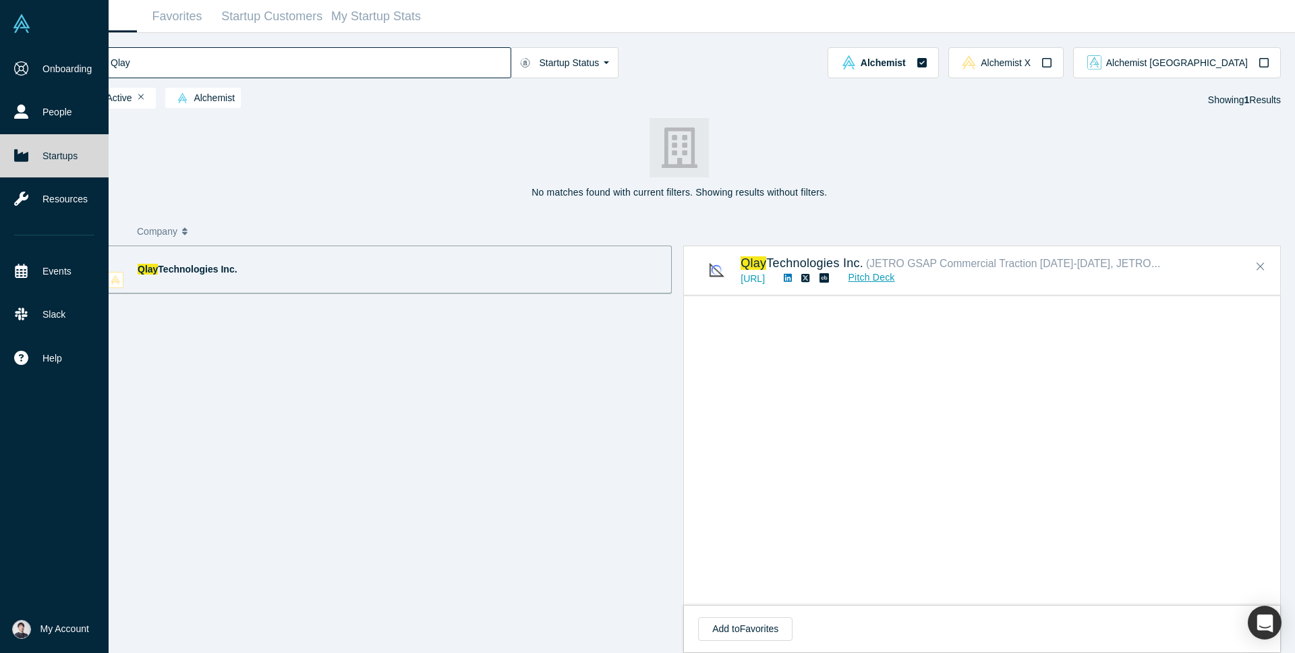
click at [26, 155] on icon at bounding box center [21, 155] width 14 height 12
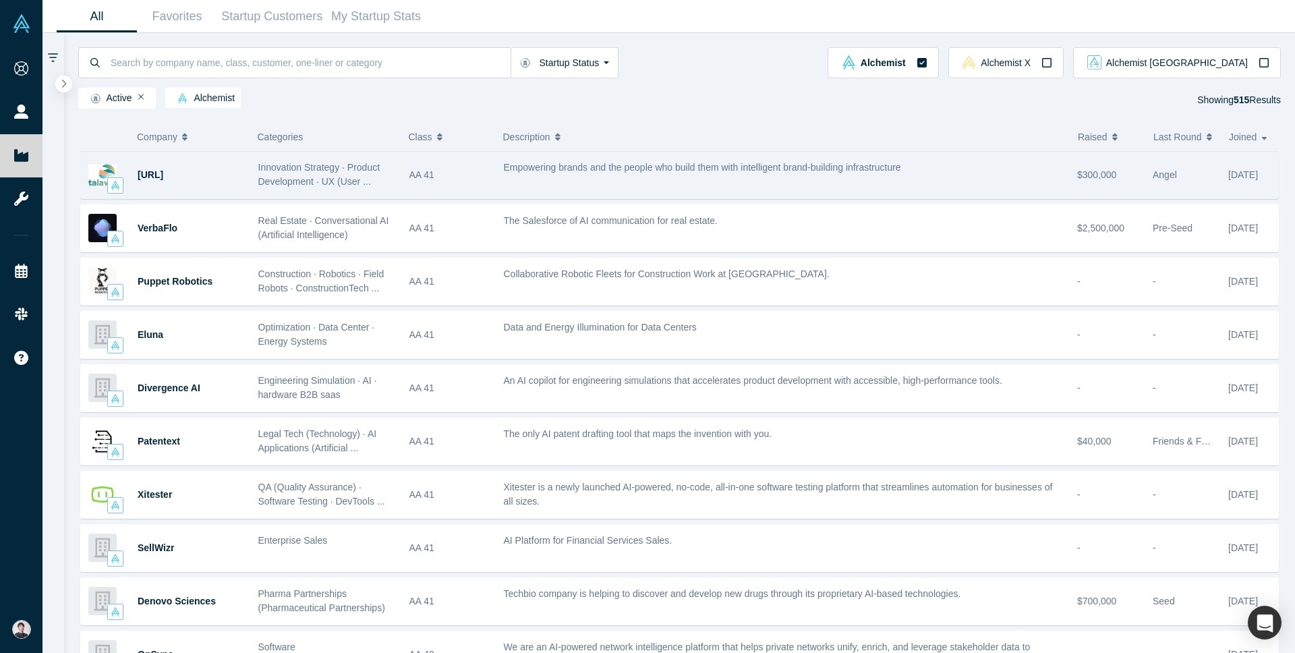
scroll to position [53, 0]
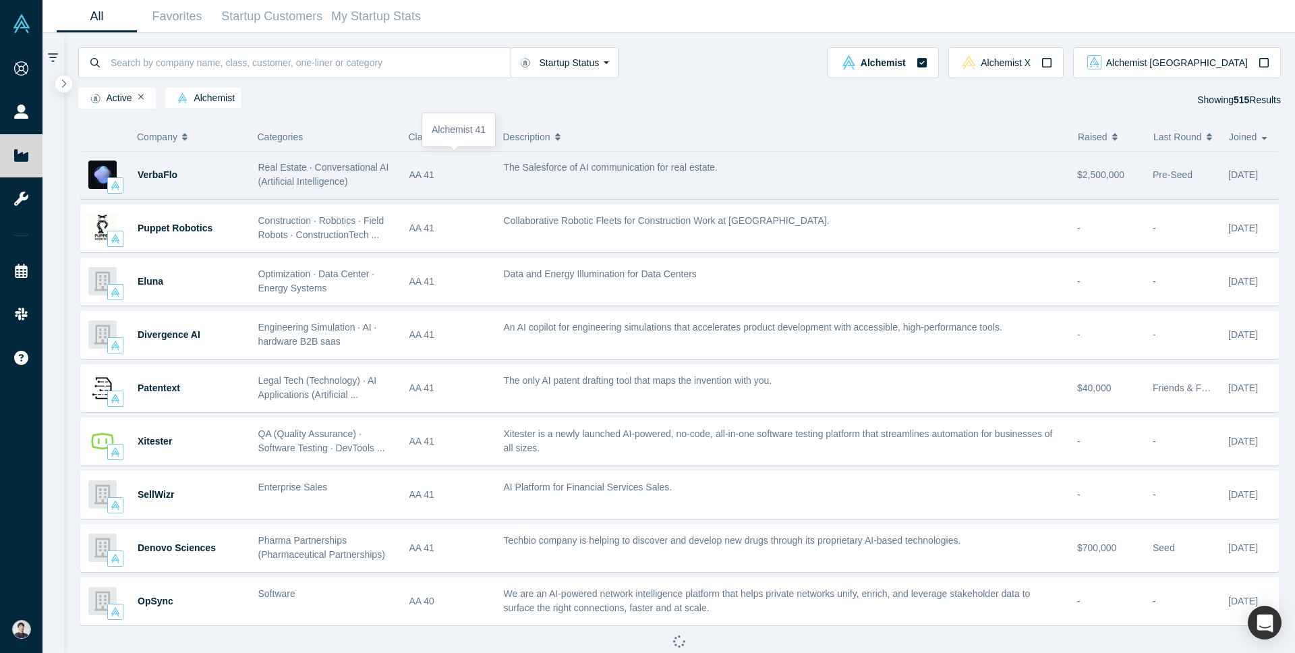
click at [410, 194] on div "AA 41" at bounding box center [450, 175] width 80 height 47
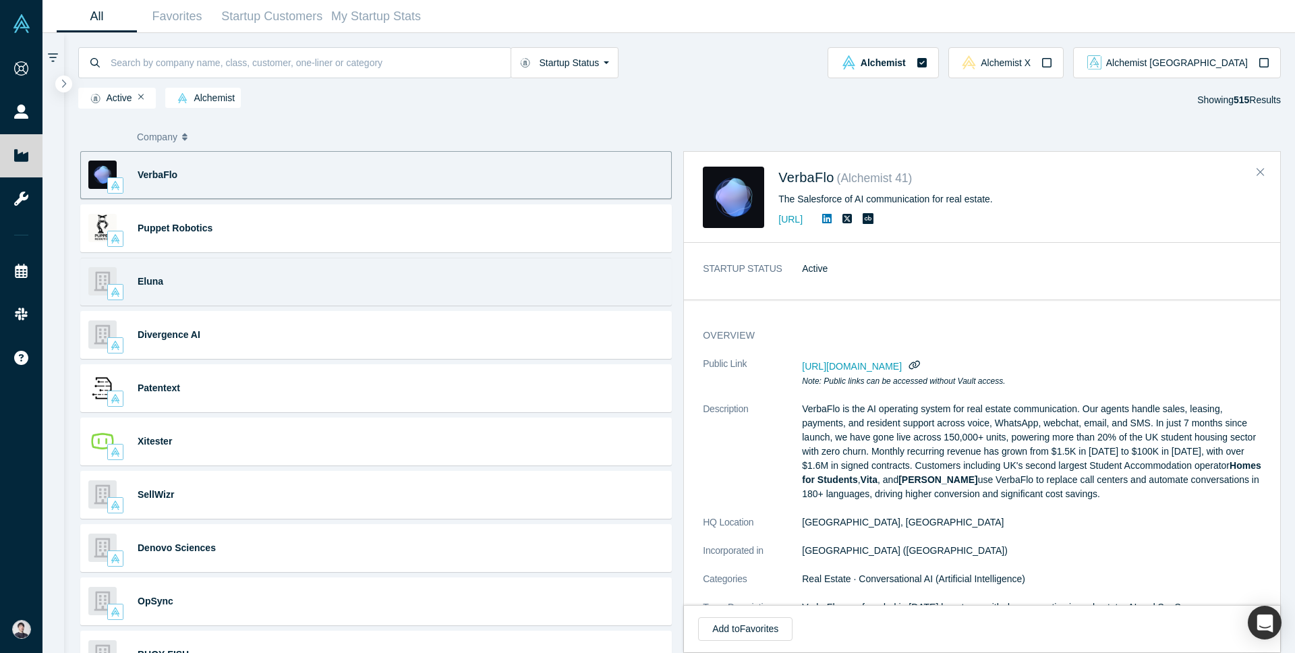
click at [472, 273] on div "Eluna Optimization · Data Center · Energy Systems Data and Energy Illumination …" at bounding box center [376, 282] width 592 height 48
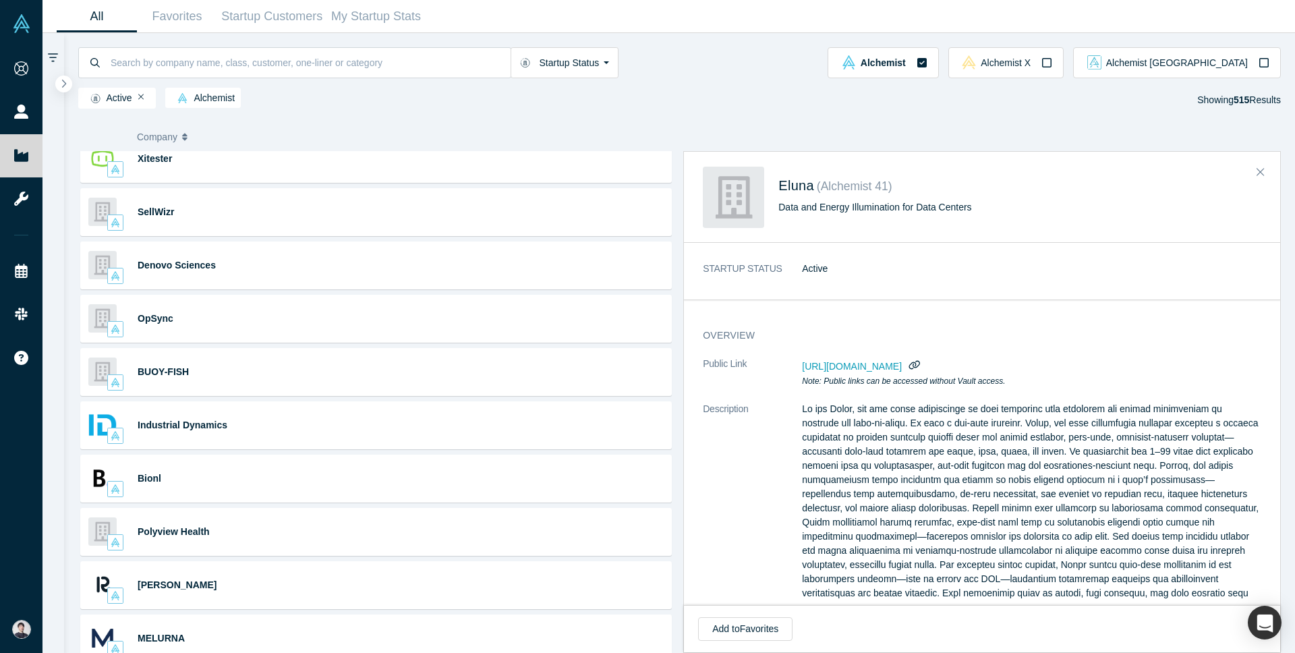
scroll to position [586, 0]
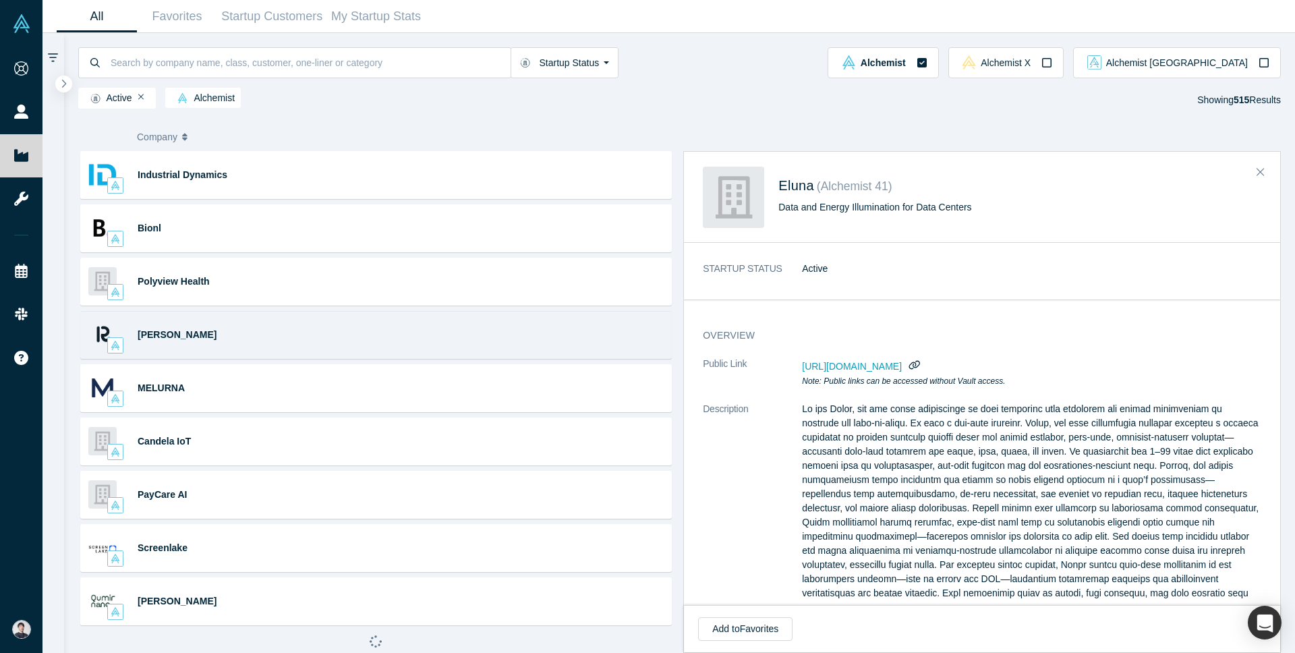
click at [437, 317] on div "Renna Cloud · Python · React · CTO (Chief Technical Officer) · Next.js (JavaScr…" at bounding box center [376, 335] width 592 height 48
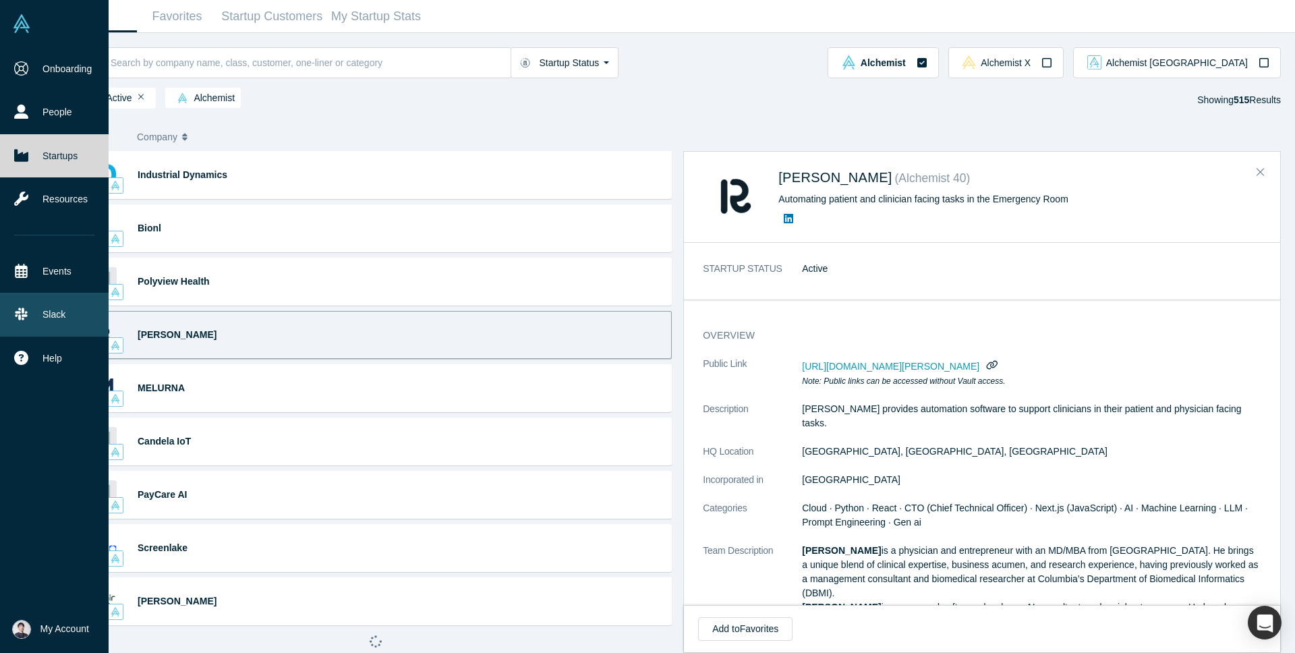
click at [46, 324] on link "Slack" at bounding box center [54, 314] width 109 height 43
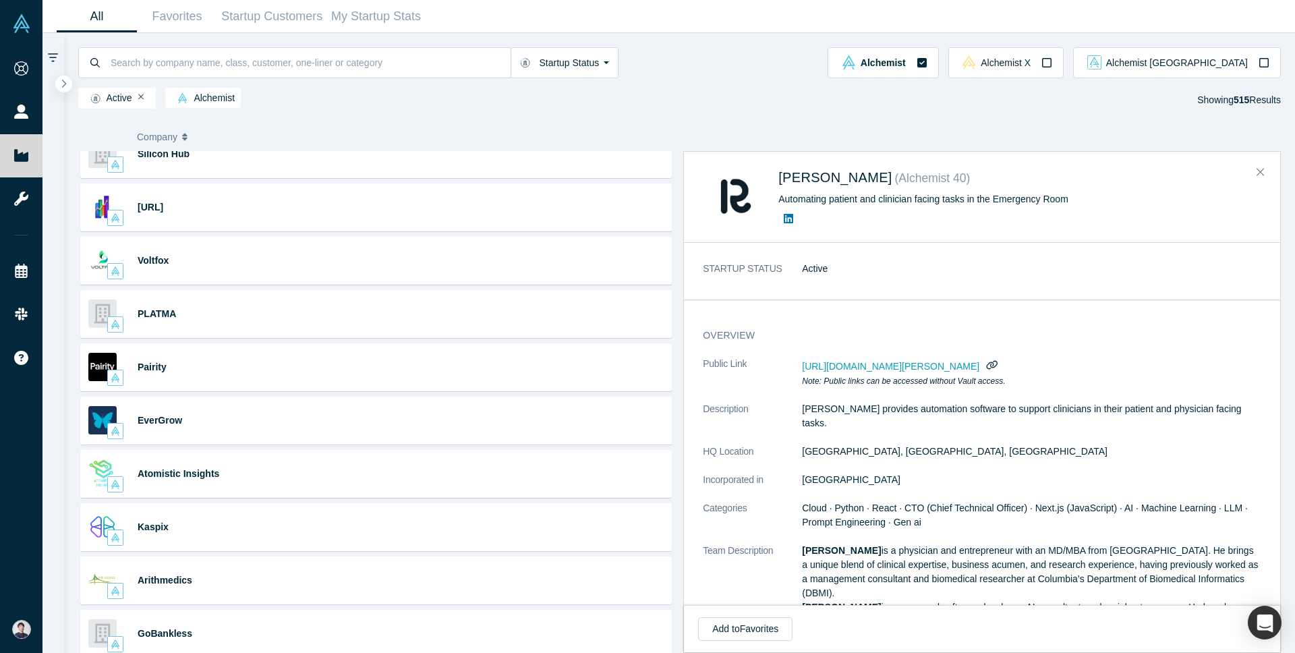
scroll to position [1119, 0]
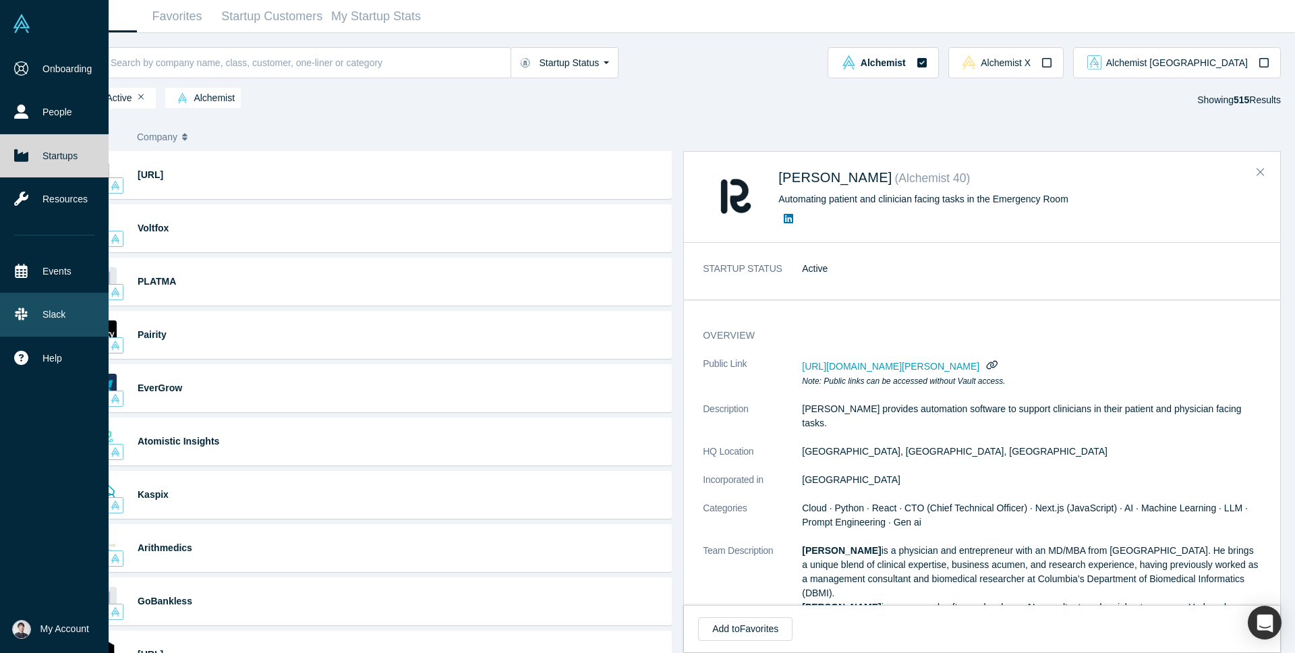
click at [47, 310] on link "Slack" at bounding box center [54, 314] width 109 height 43
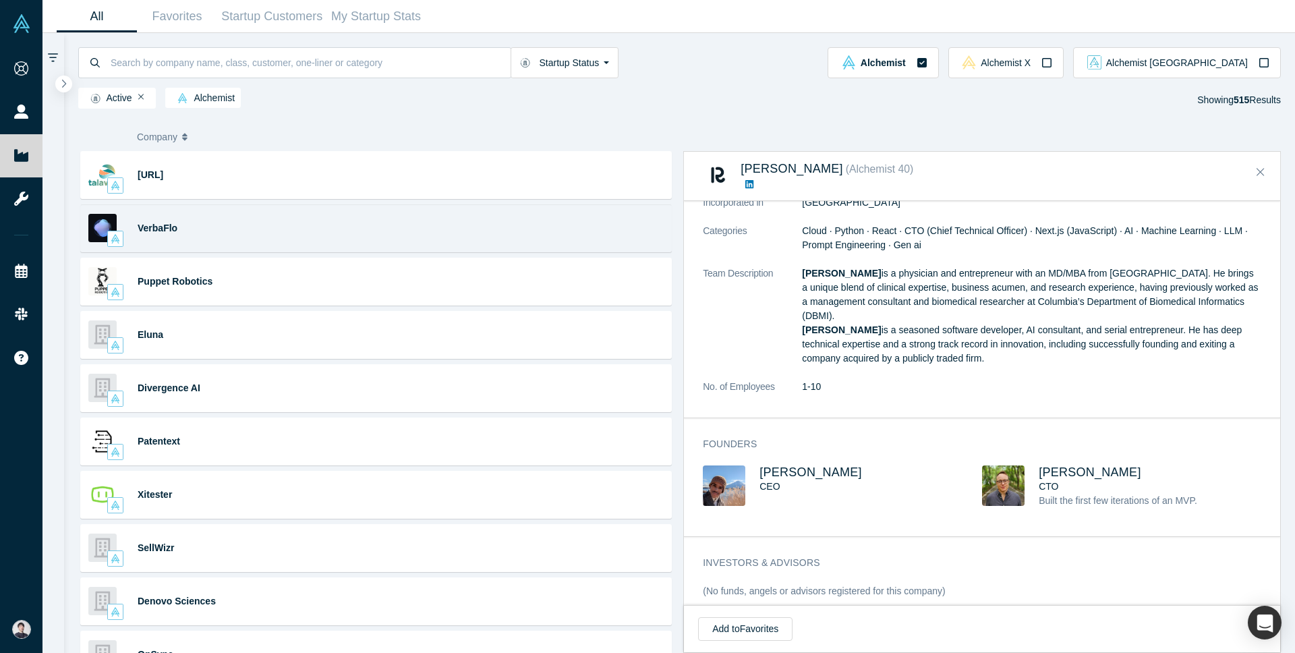
scroll to position [235, 0]
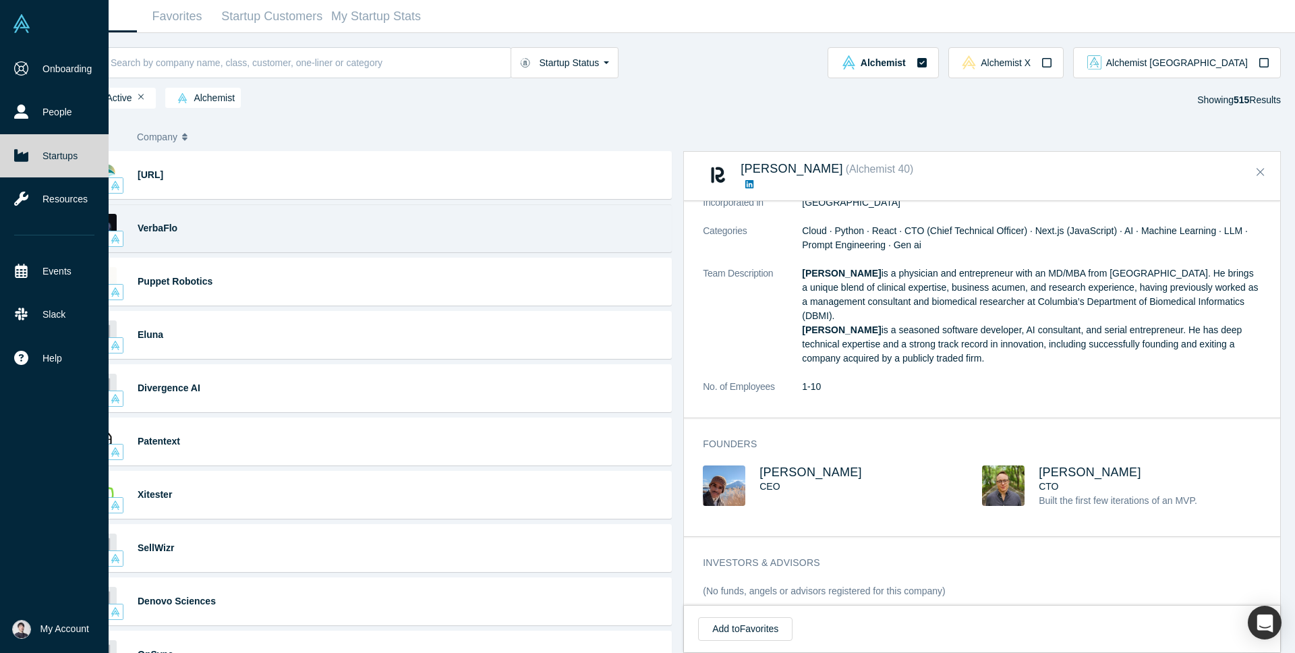
click at [66, 165] on link "Startups" at bounding box center [54, 155] width 109 height 43
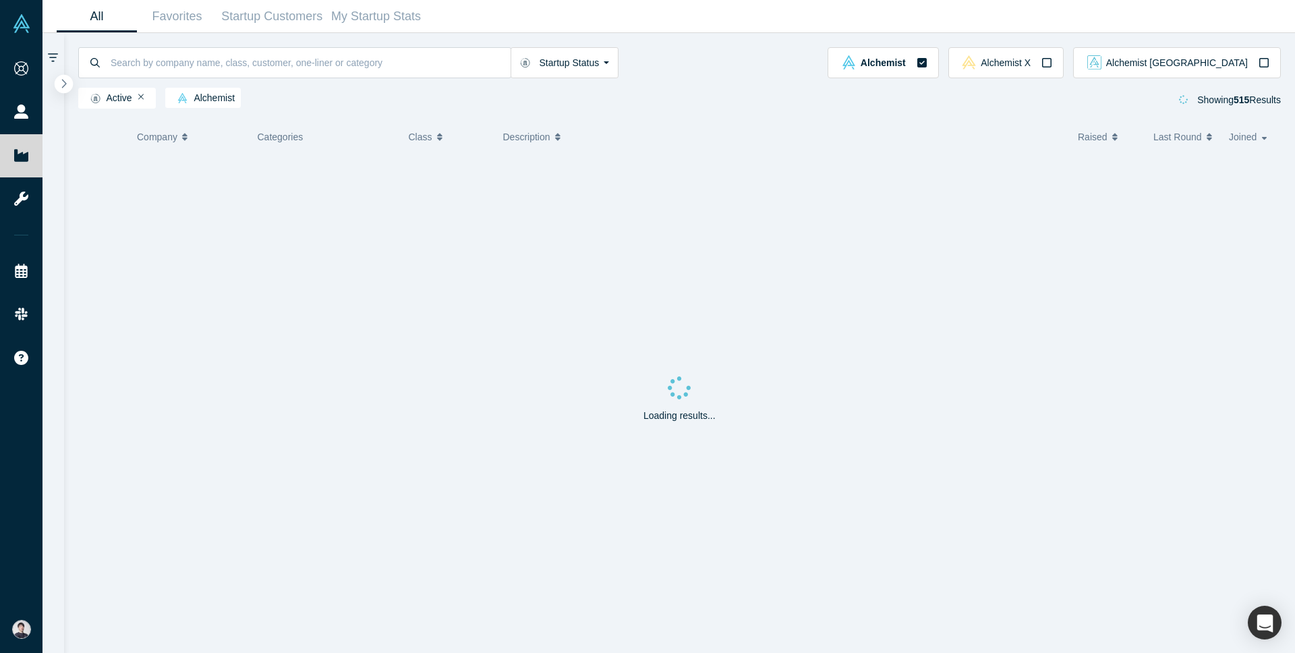
click at [61, 82] on icon "button" at bounding box center [64, 83] width 7 height 10
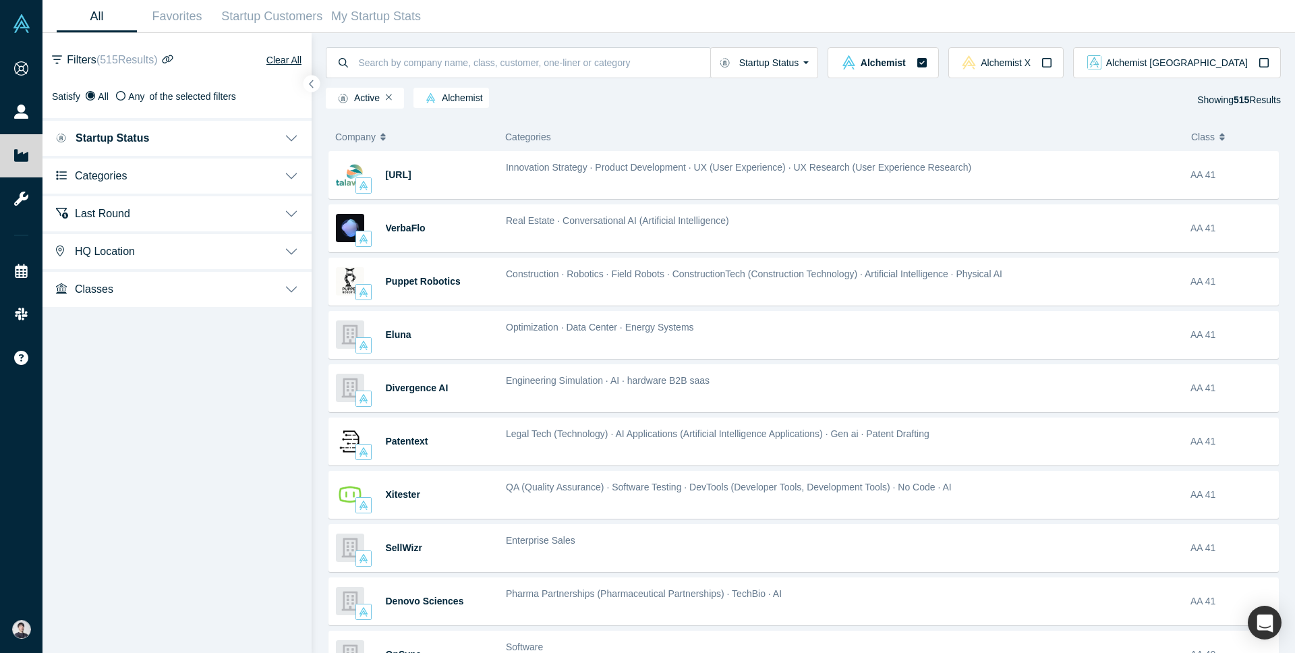
click at [132, 288] on button "Classes" at bounding box center [177, 288] width 269 height 38
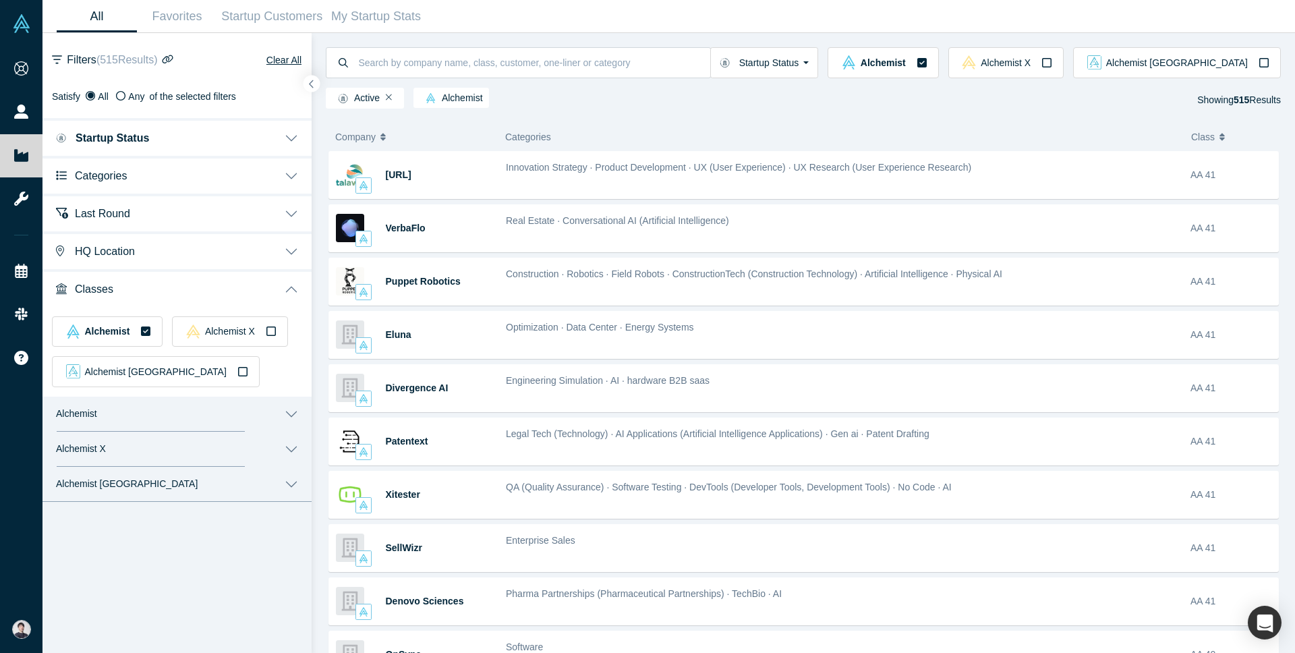
click at [162, 414] on button "Alchemist" at bounding box center [177, 414] width 269 height 35
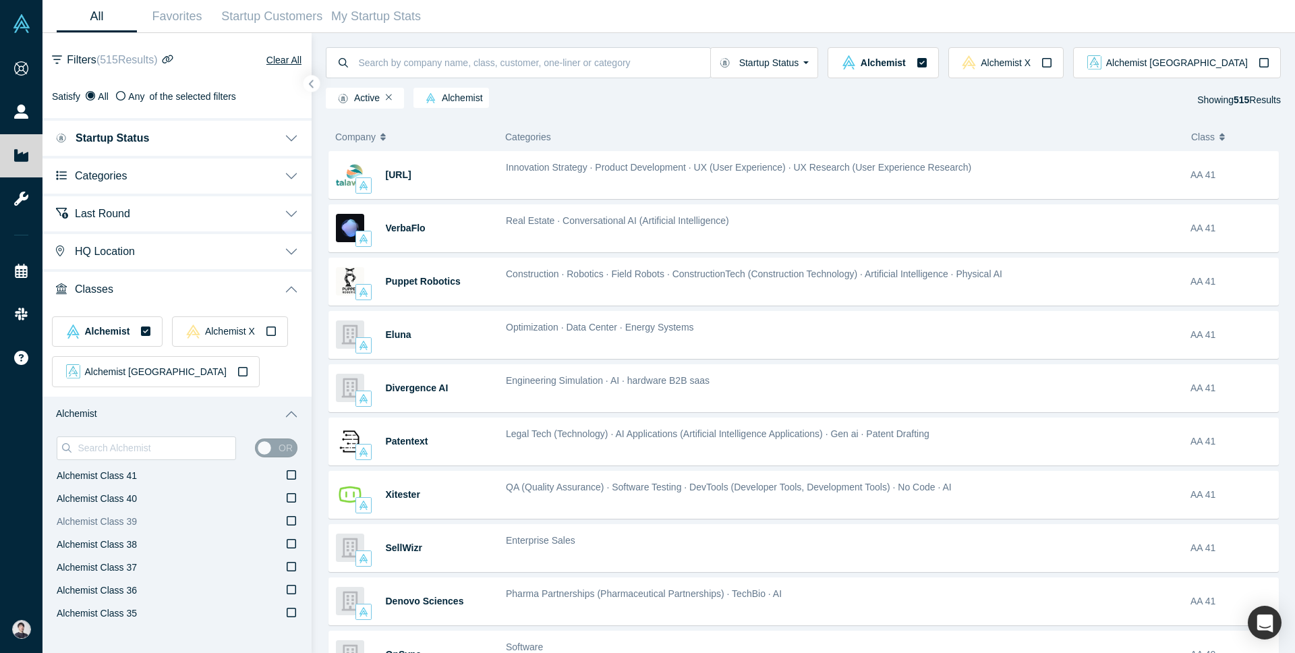
click at [213, 520] on label "Alchemist Class 39" at bounding box center [177, 522] width 241 height 23
click at [0, 0] on input "Alchemist Class 39" at bounding box center [0, 0] width 0 height 0
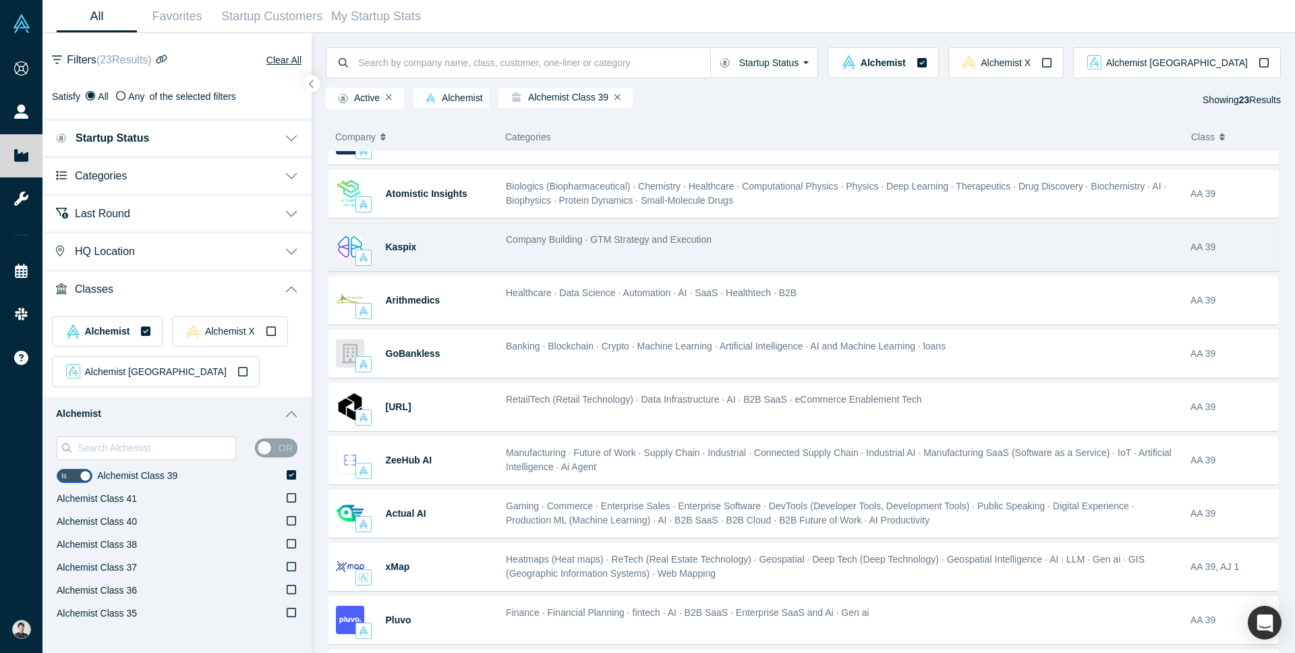
scroll to position [195, 0]
click at [495, 446] on div "ZeeHub AI" at bounding box center [414, 460] width 170 height 47
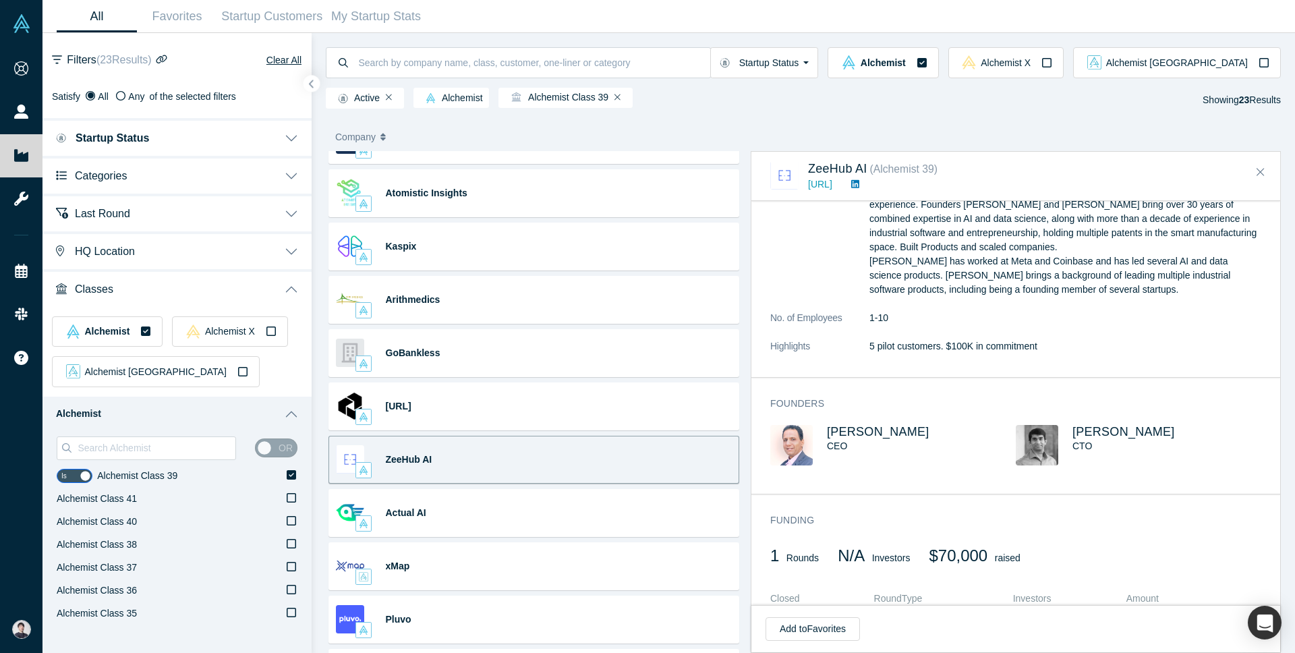
scroll to position [559, 0]
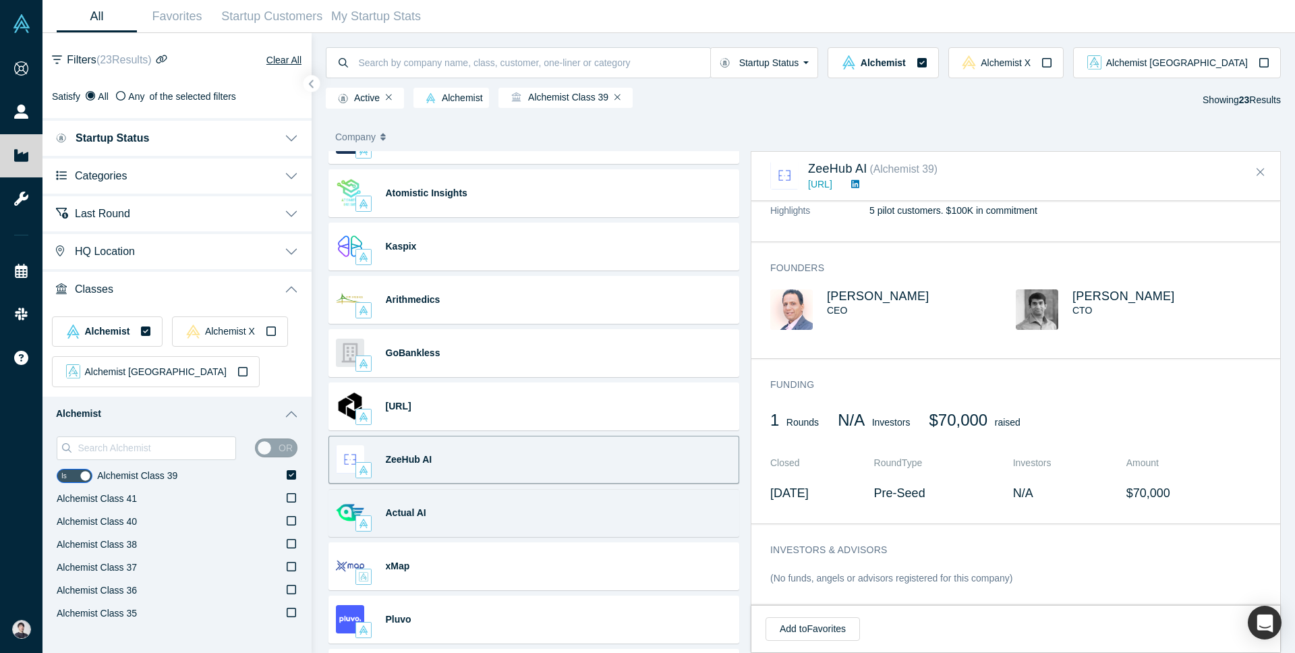
click at [632, 512] on div "Actual AI Gaming · Commerce · Enterprise Sales · Enterprise Software · DevTools…" at bounding box center [534, 513] width 411 height 48
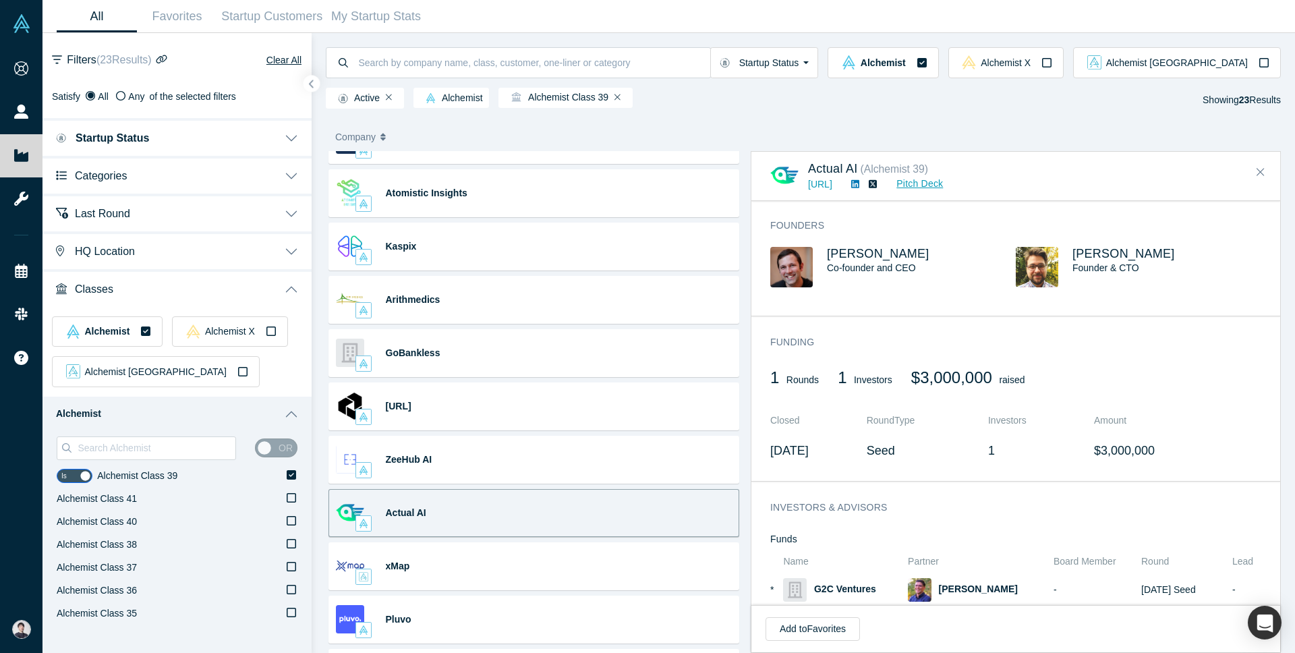
scroll to position [939, 0]
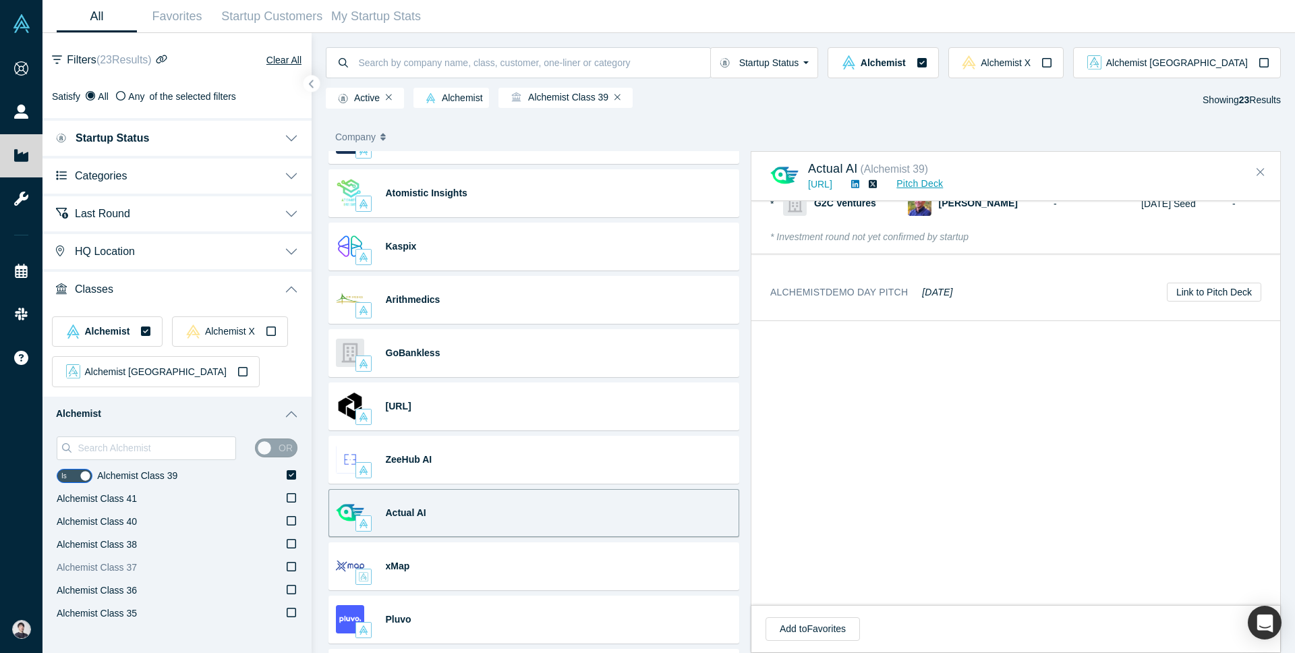
click at [290, 566] on icon at bounding box center [291, 566] width 9 height 11
click at [0, 0] on input "Alchemist Class 37" at bounding box center [0, 0] width 0 height 0
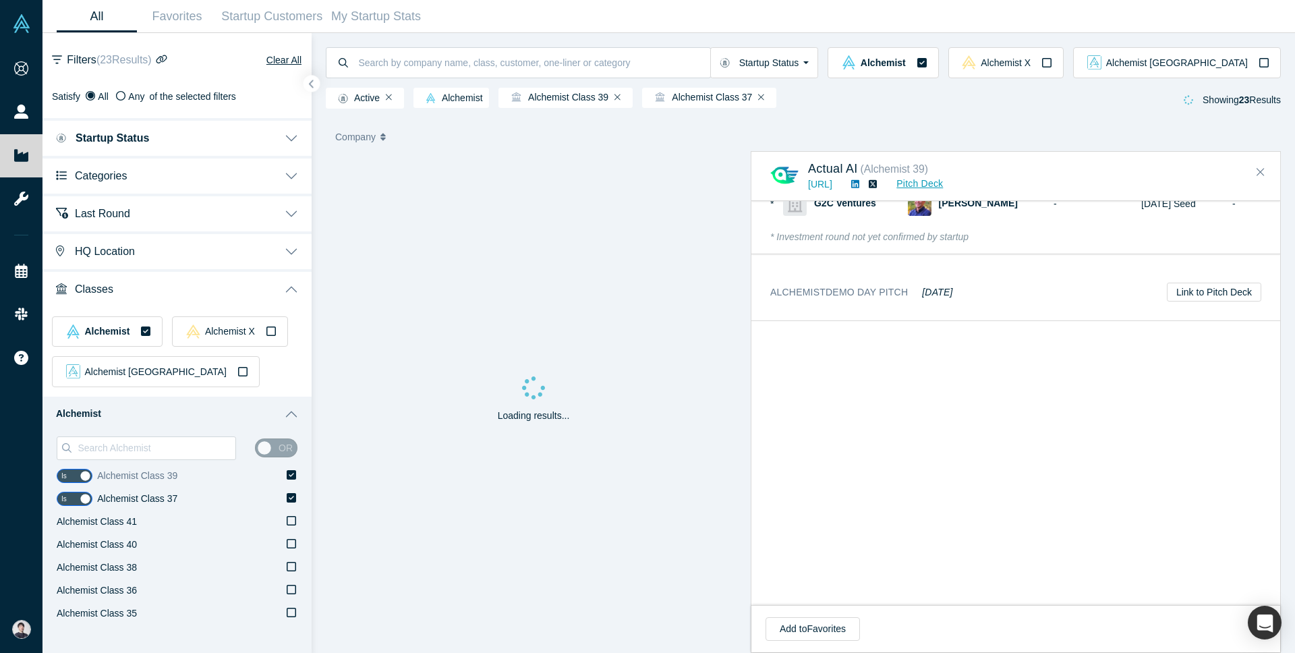
click at [292, 475] on icon at bounding box center [291, 474] width 9 height 9
click at [0, 0] on input "Alchemist Class 39" at bounding box center [0, 0] width 0 height 0
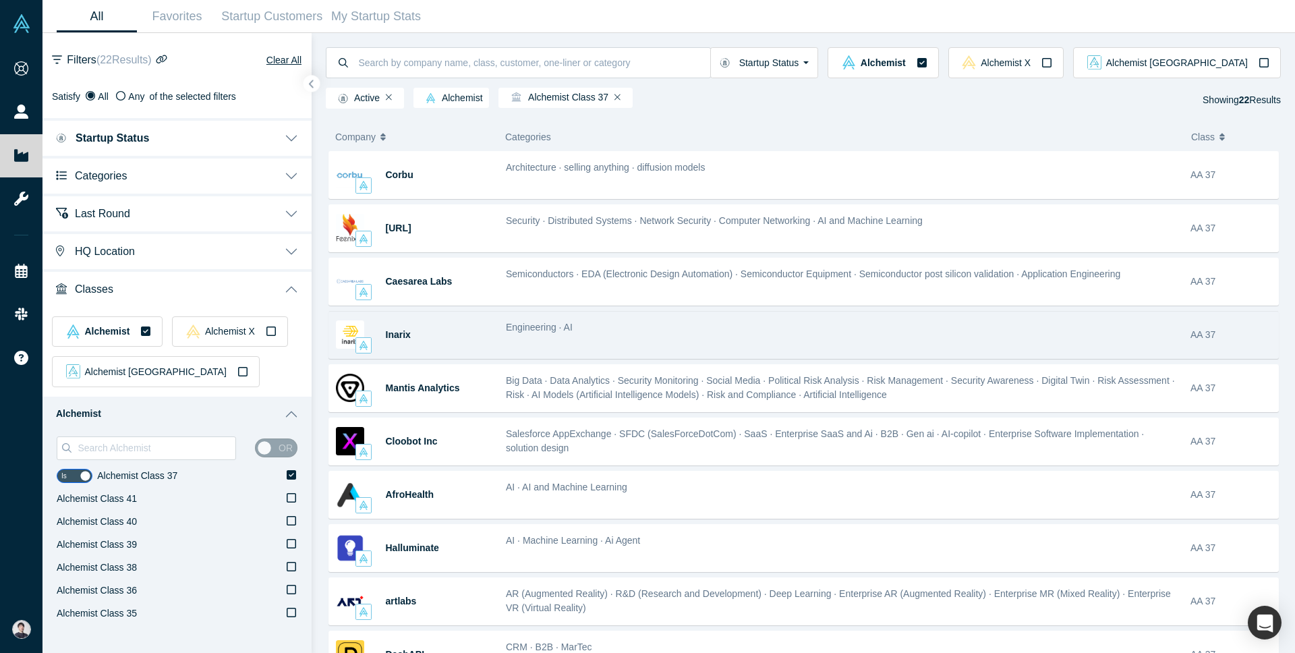
click at [617, 337] on div "Engineering · AI" at bounding box center [841, 335] width 685 height 43
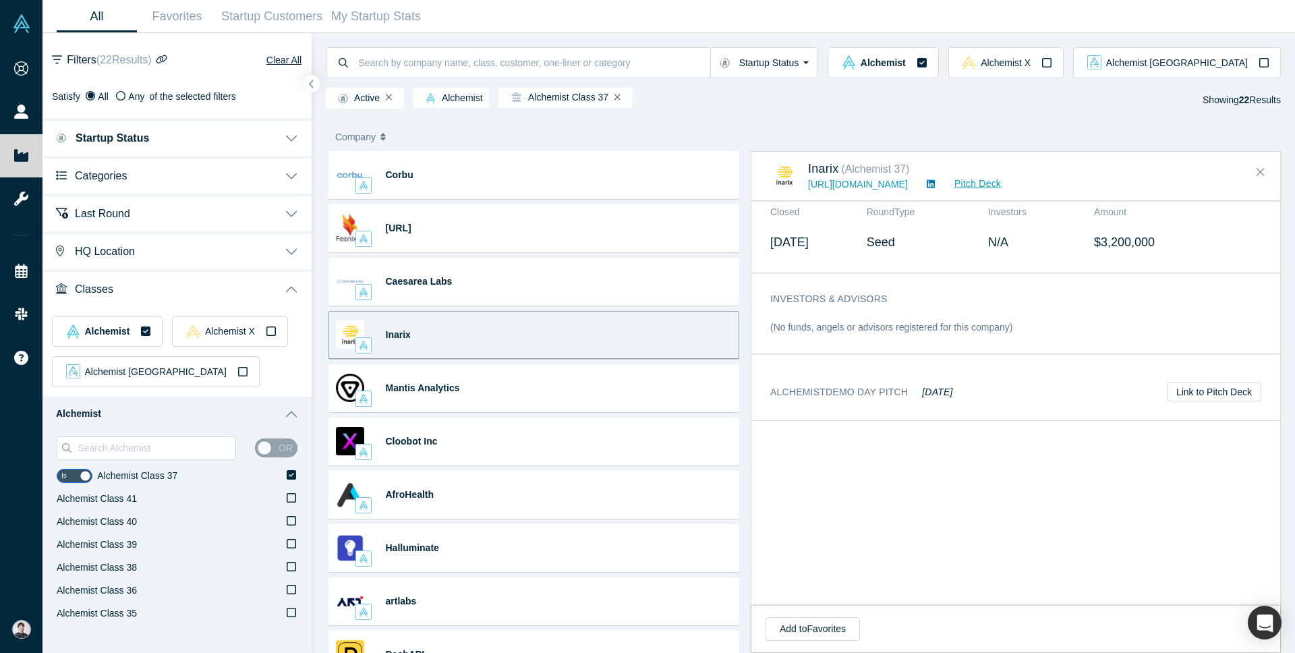
scroll to position [779, 0]
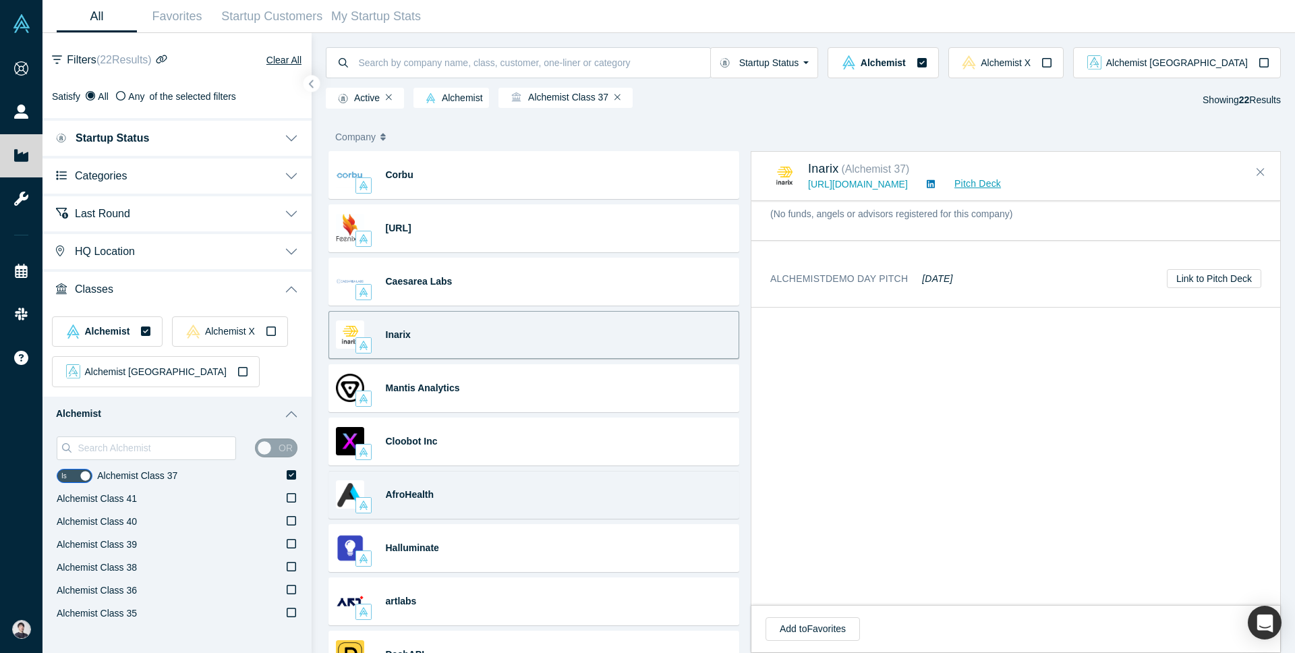
click at [688, 480] on div "AfroHealth AI · AI and Machine Learning Predictive and Preventive Care platform…" at bounding box center [534, 495] width 411 height 48
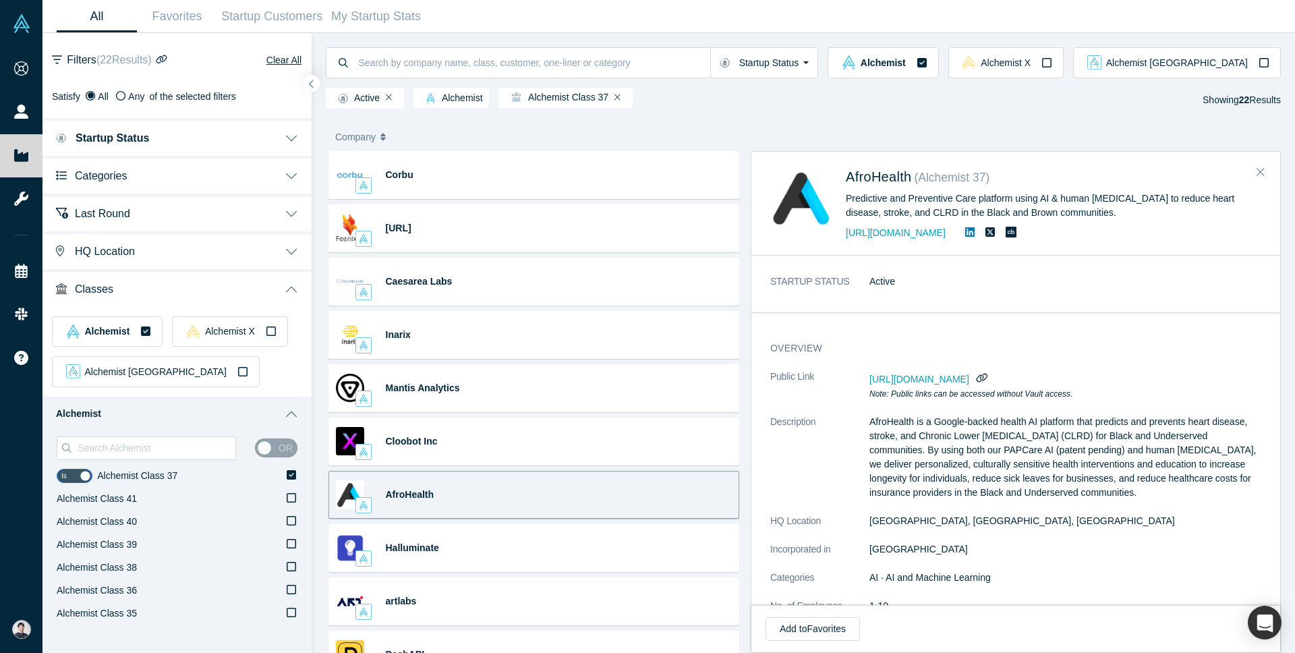
scroll to position [235, 0]
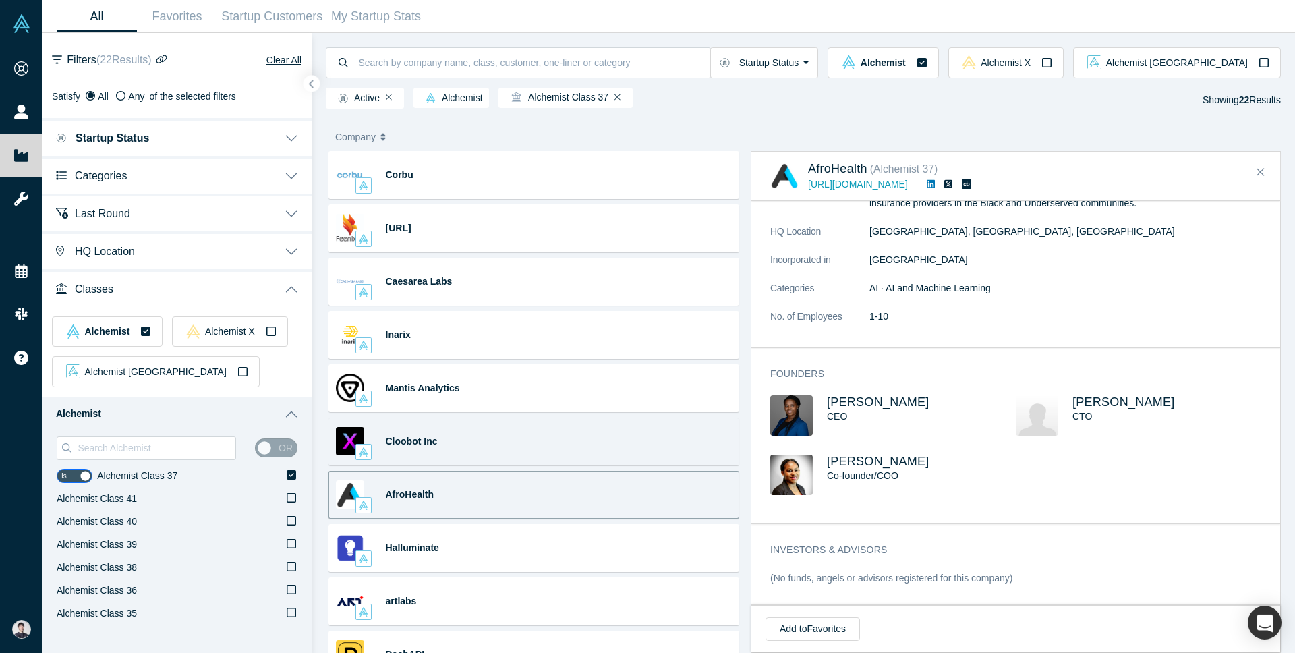
click at [547, 439] on div "Cloobot Inc Salesforce AppExchange · SFDC (SalesForceDotCom) · SaaS · Enterpris…" at bounding box center [534, 442] width 411 height 48
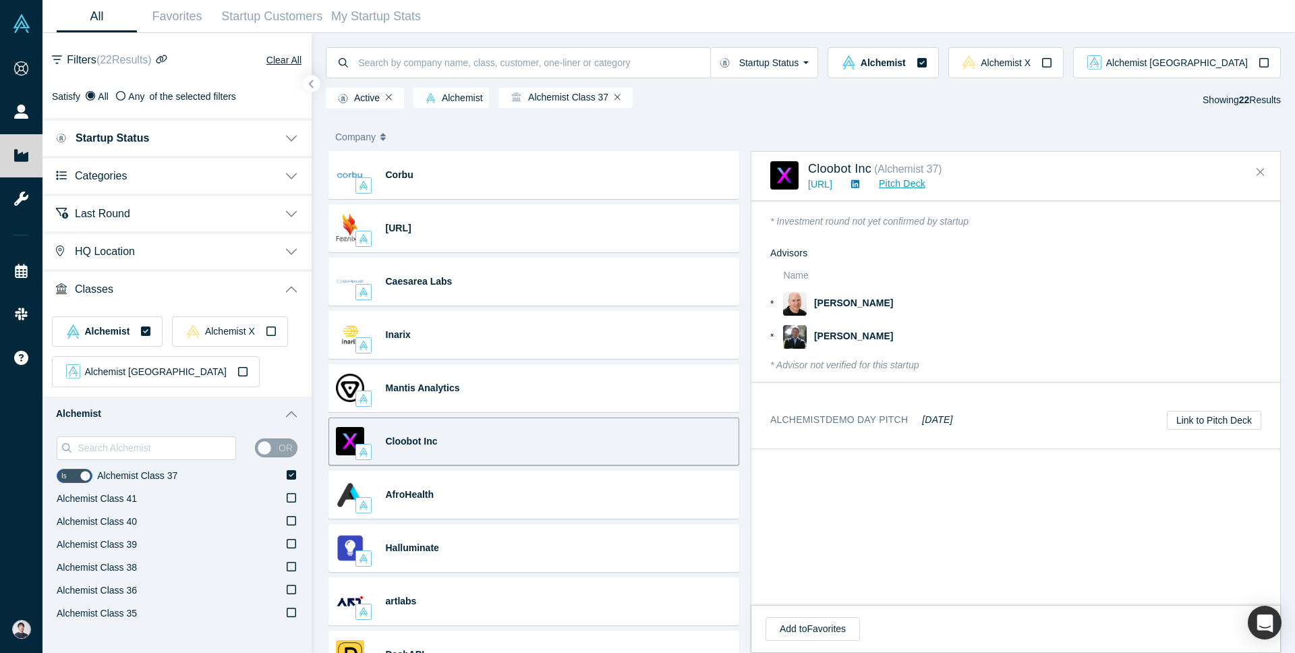
scroll to position [1205, 0]
